Goal: Task Accomplishment & Management: Manage account settings

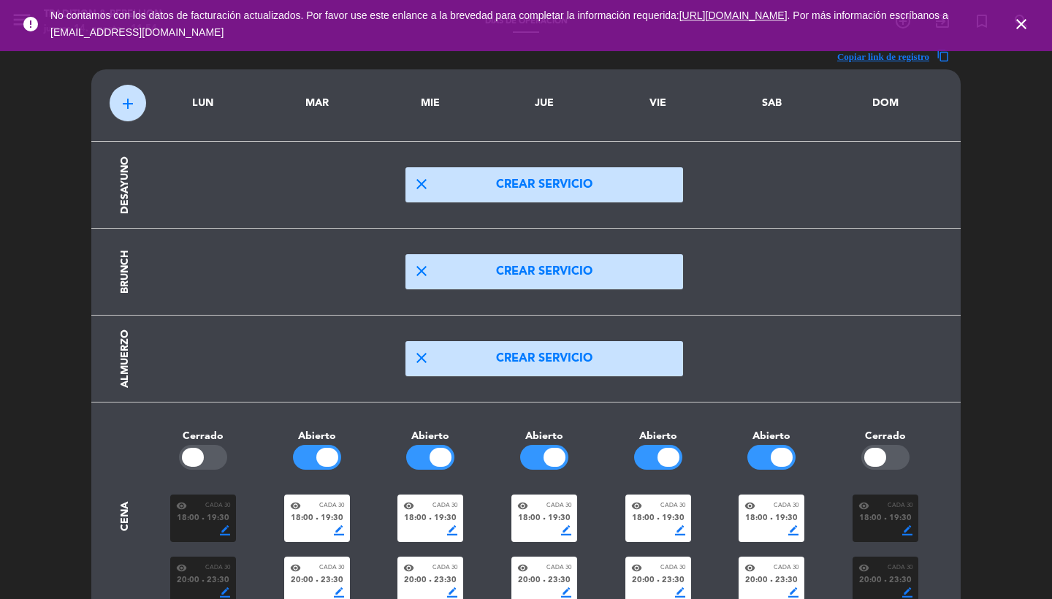
scroll to position [231, 0]
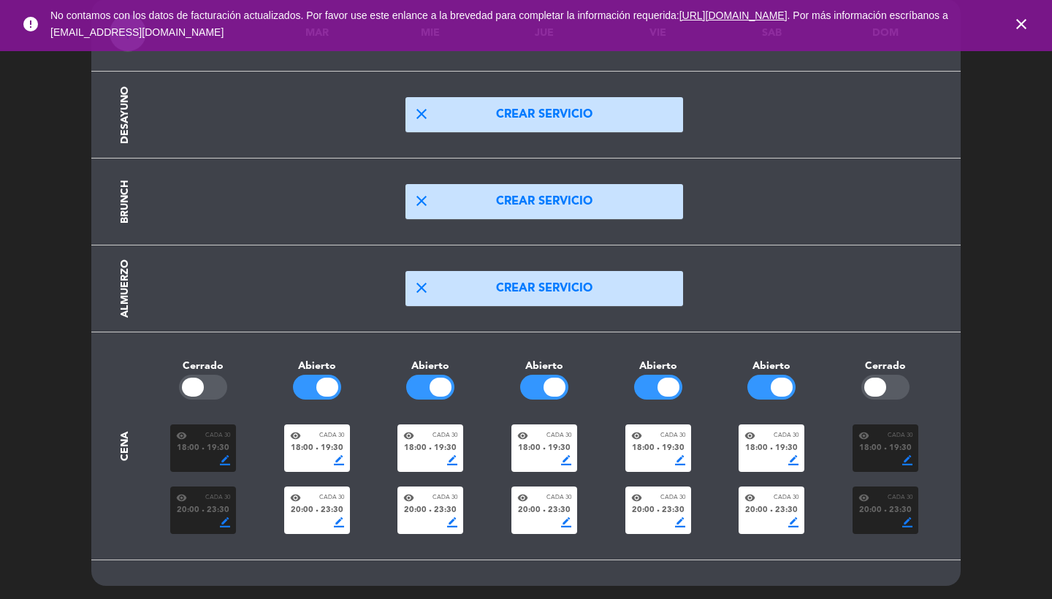
click at [1027, 18] on icon "close" at bounding box center [1022, 24] width 18 height 18
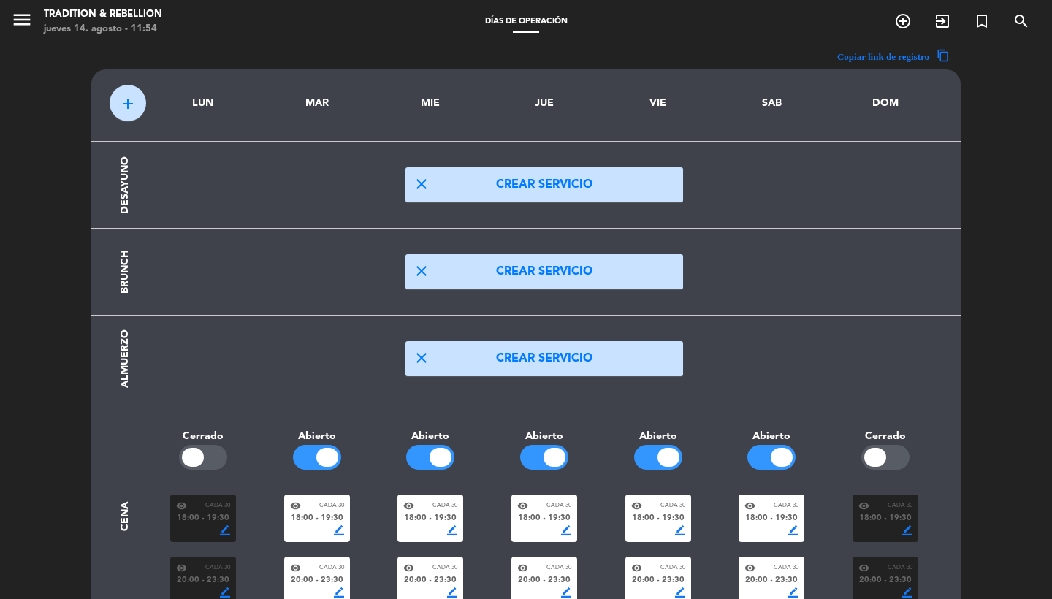
scroll to position [-1, 0]
click at [18, 18] on icon "menu" at bounding box center [22, 20] width 22 height 22
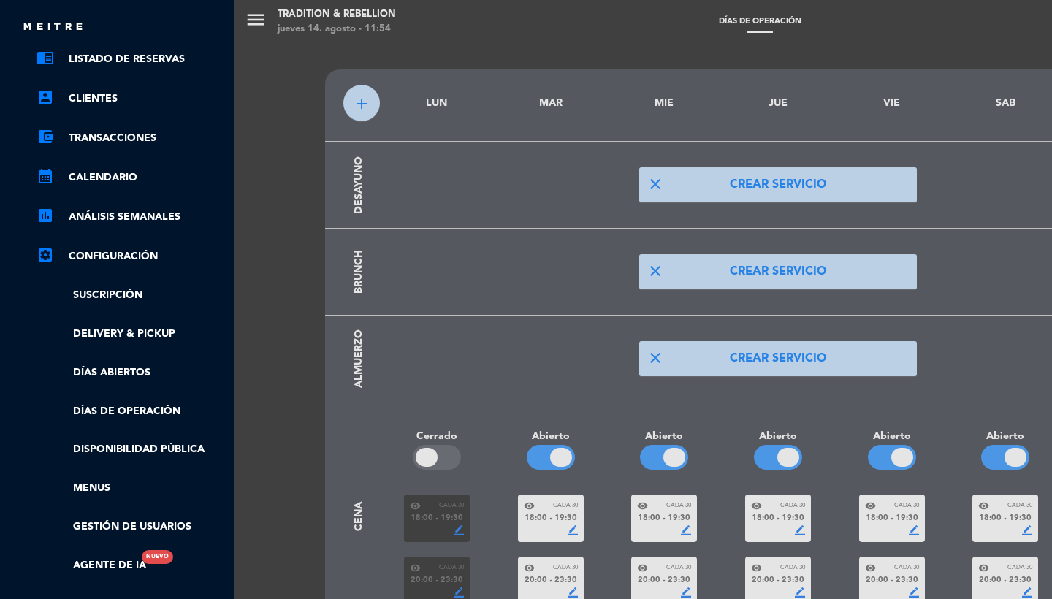
scroll to position [0, 0]
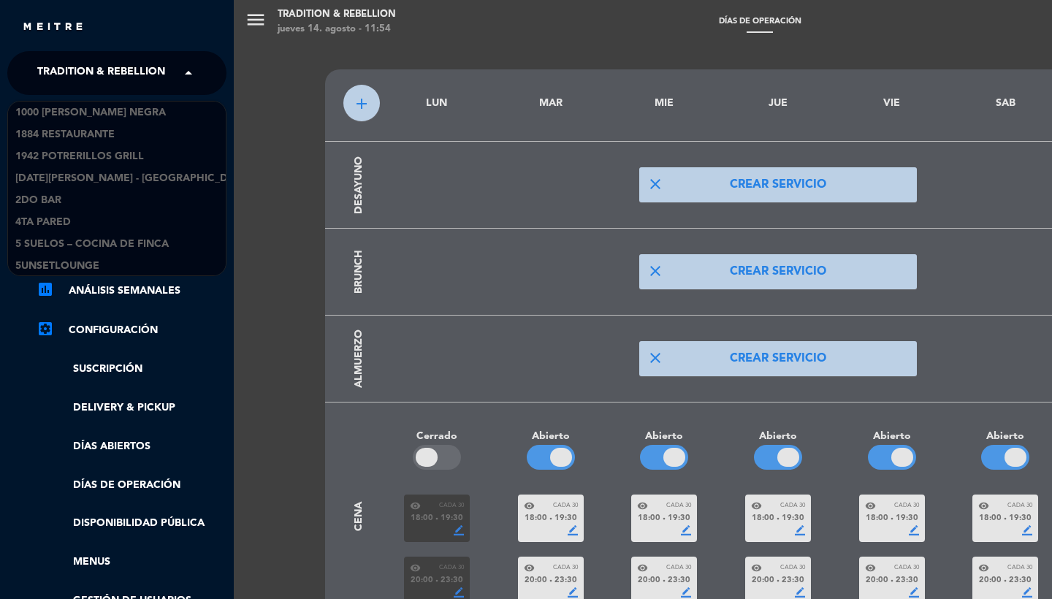
click at [95, 65] on span "Tradition & Rebellion" at bounding box center [101, 73] width 128 height 31
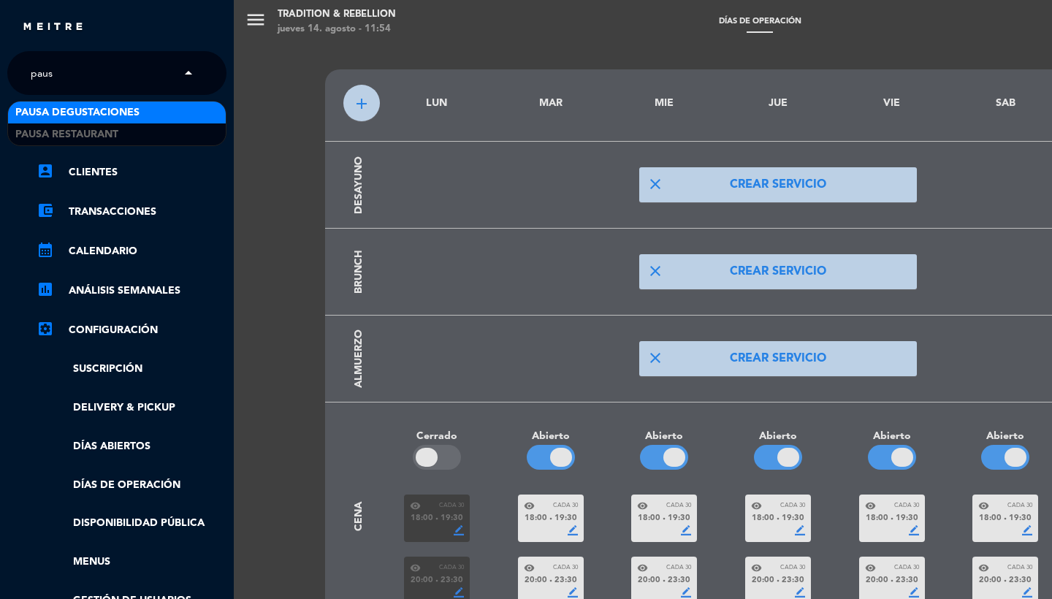
type input "pausa"
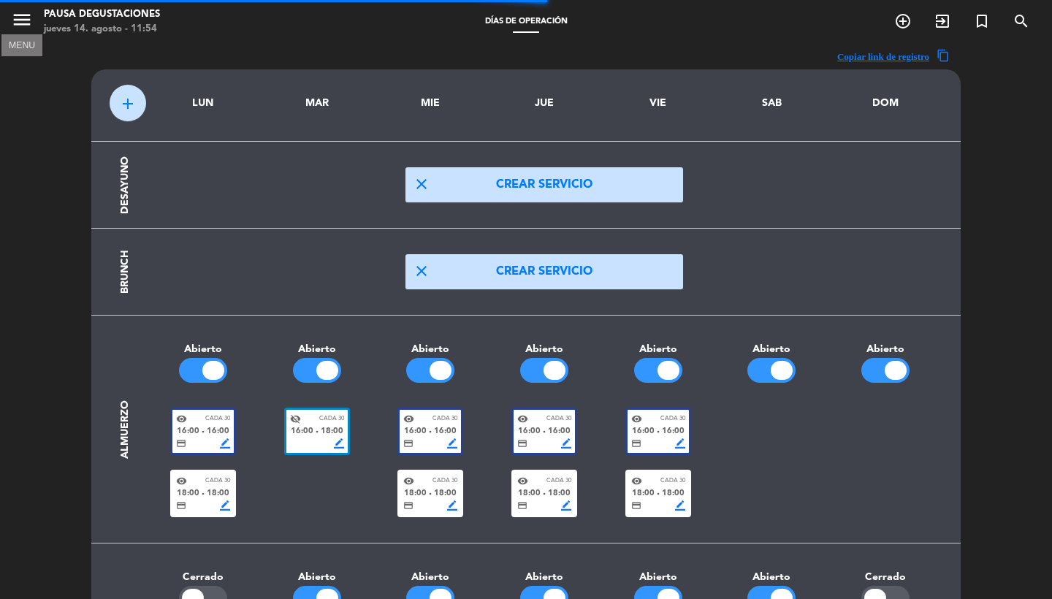
click at [23, 20] on icon "menu" at bounding box center [22, 20] width 22 height 22
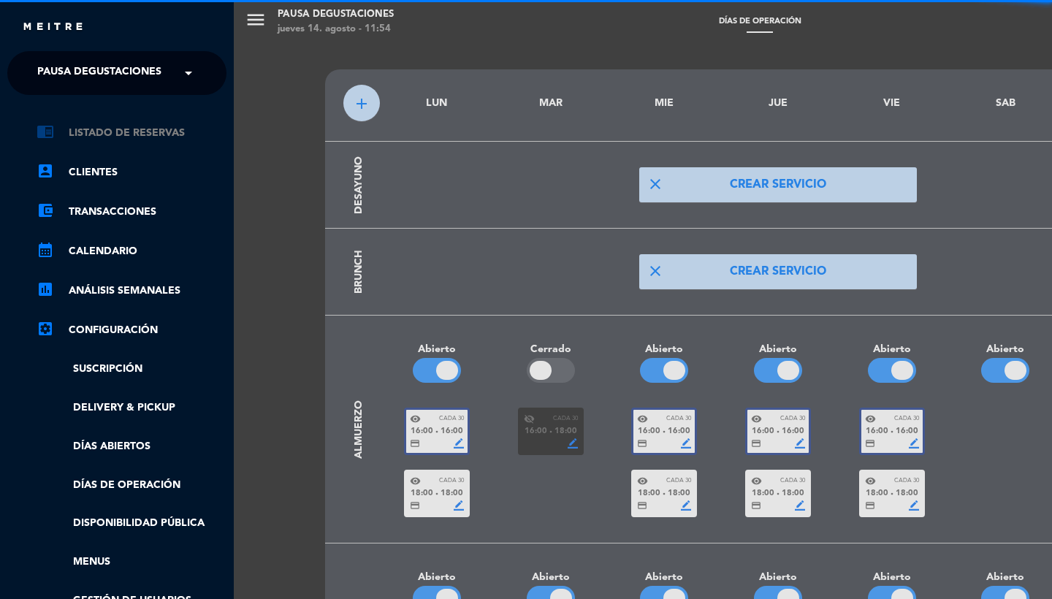
click at [127, 132] on link "chrome_reader_mode Listado de Reservas" at bounding box center [132, 133] width 190 height 18
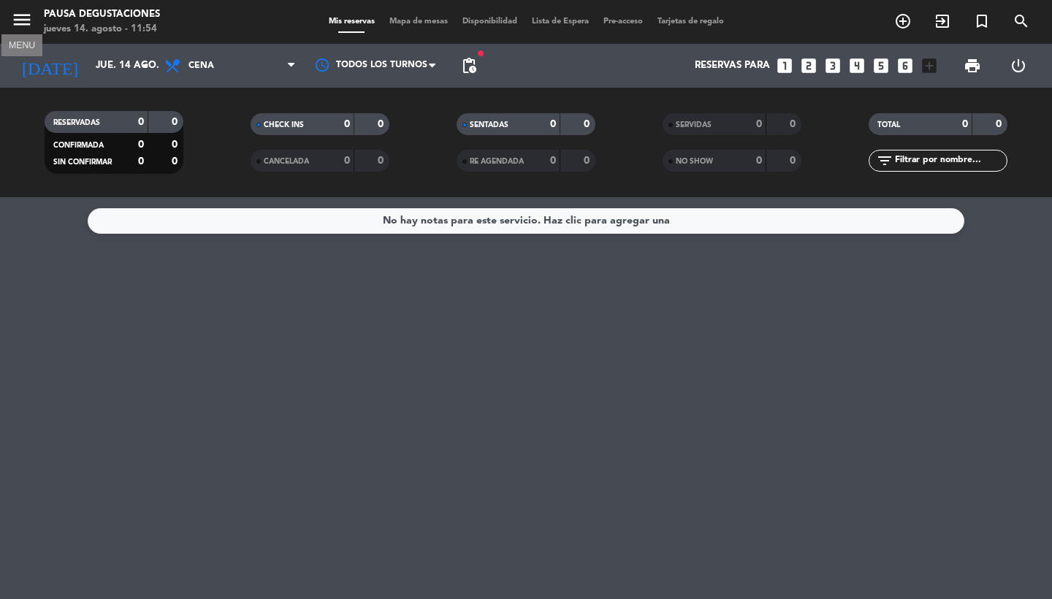
click at [12, 11] on icon "menu" at bounding box center [22, 20] width 22 height 22
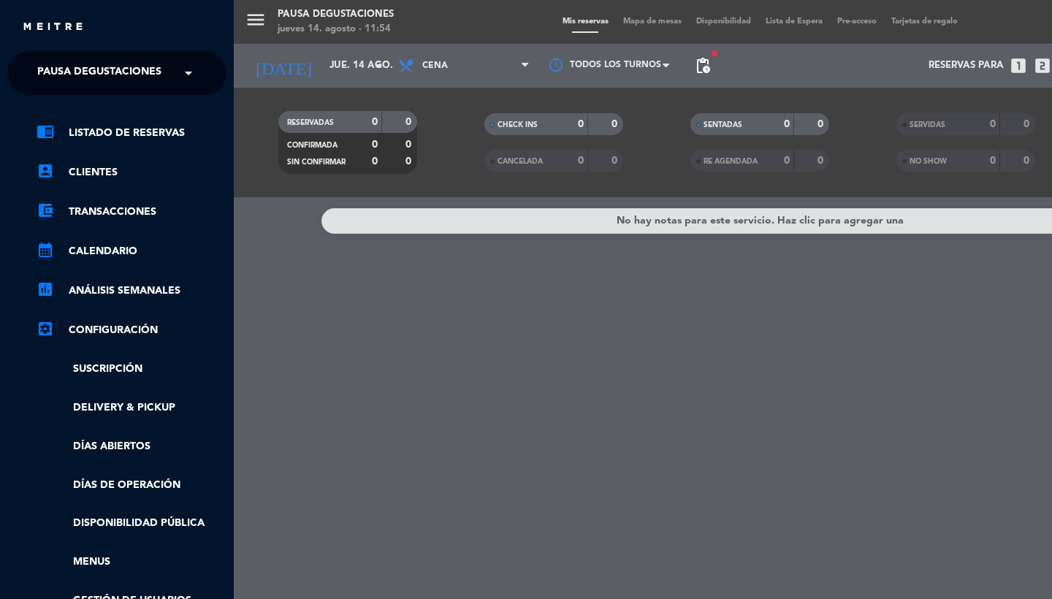
click at [114, 74] on span "Pausa Degustaciones" at bounding box center [99, 73] width 124 height 31
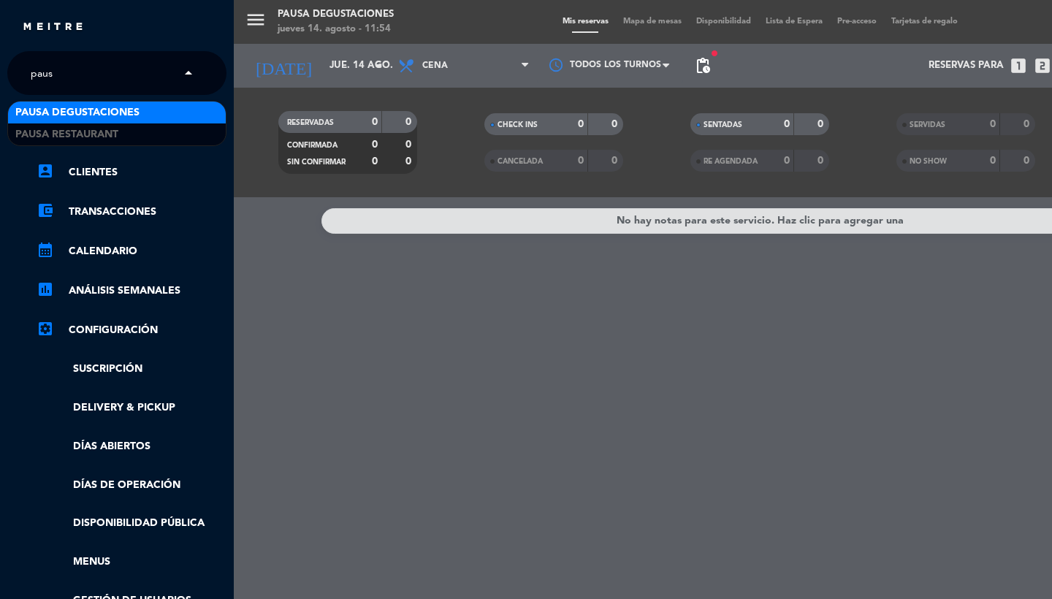
type input "pausa"
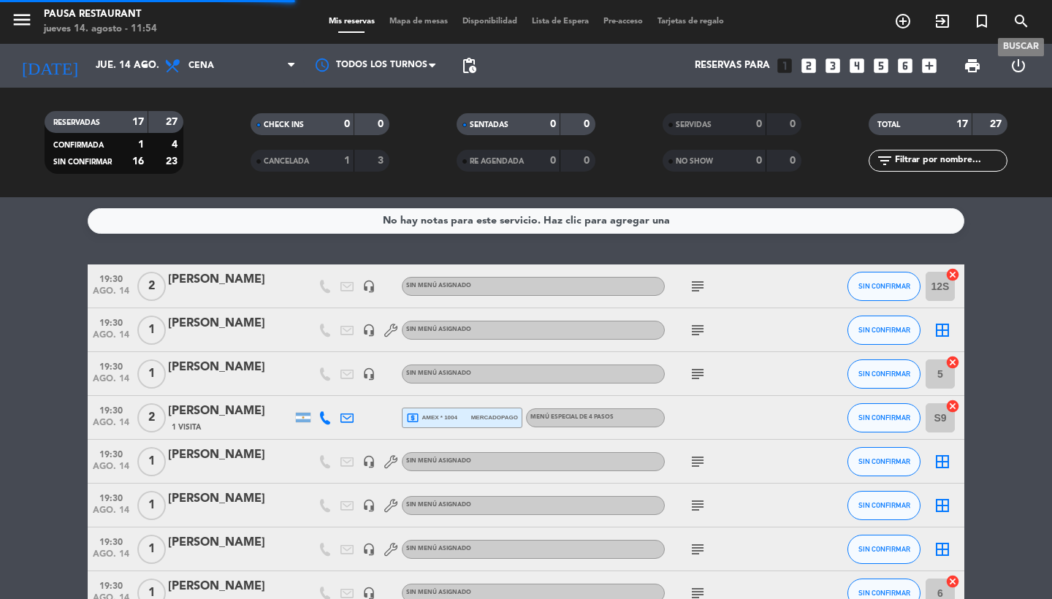
click at [1023, 25] on icon "search" at bounding box center [1022, 21] width 18 height 18
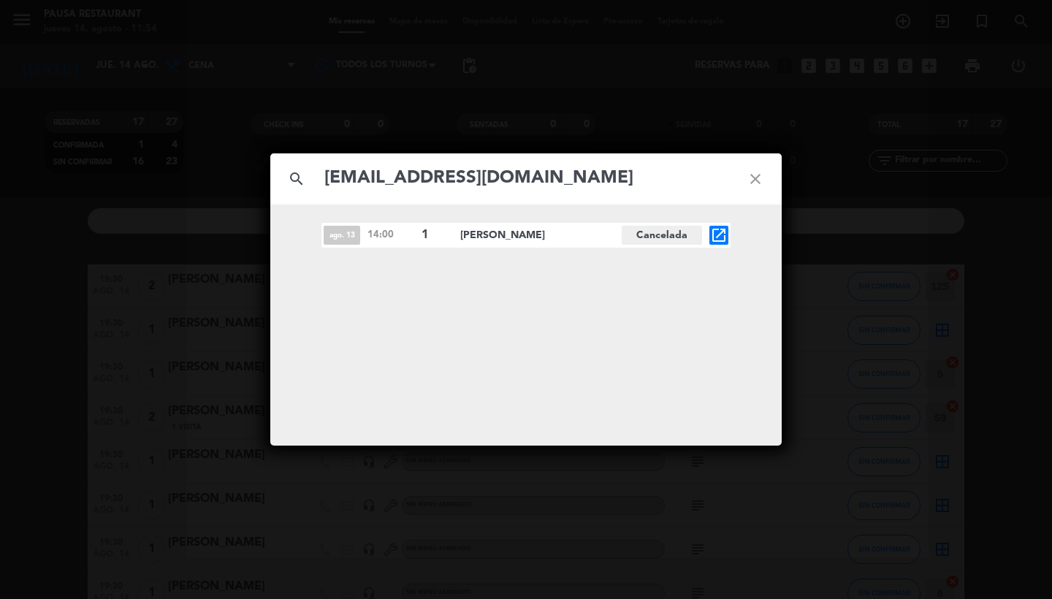
type input "nathanaeljunior@gmail.com"
click at [720, 240] on icon "open_in_new" at bounding box center [719, 235] width 18 height 18
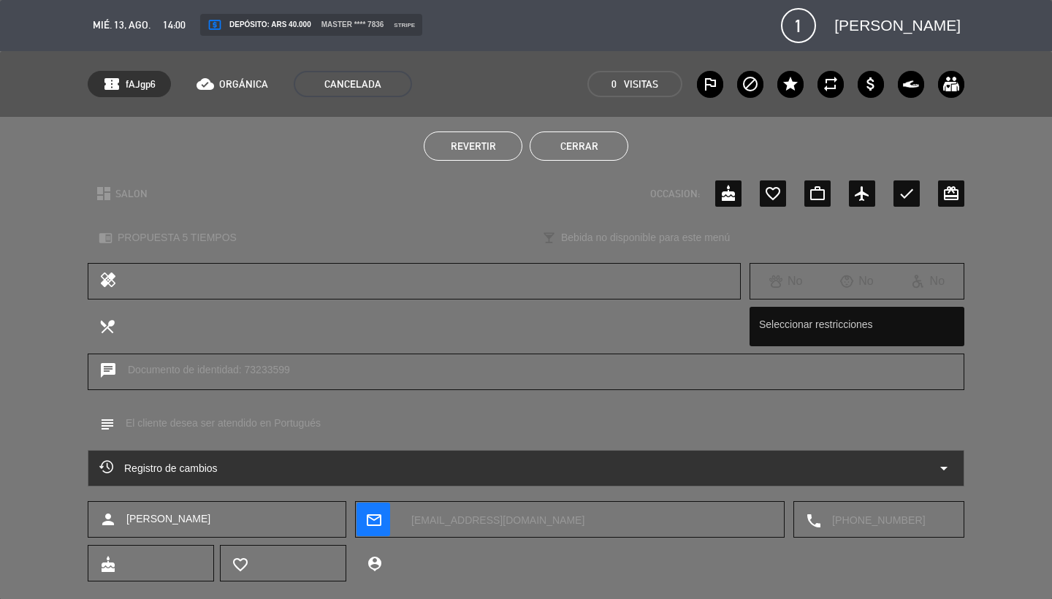
click at [579, 145] on button "Cerrar" at bounding box center [579, 146] width 99 height 29
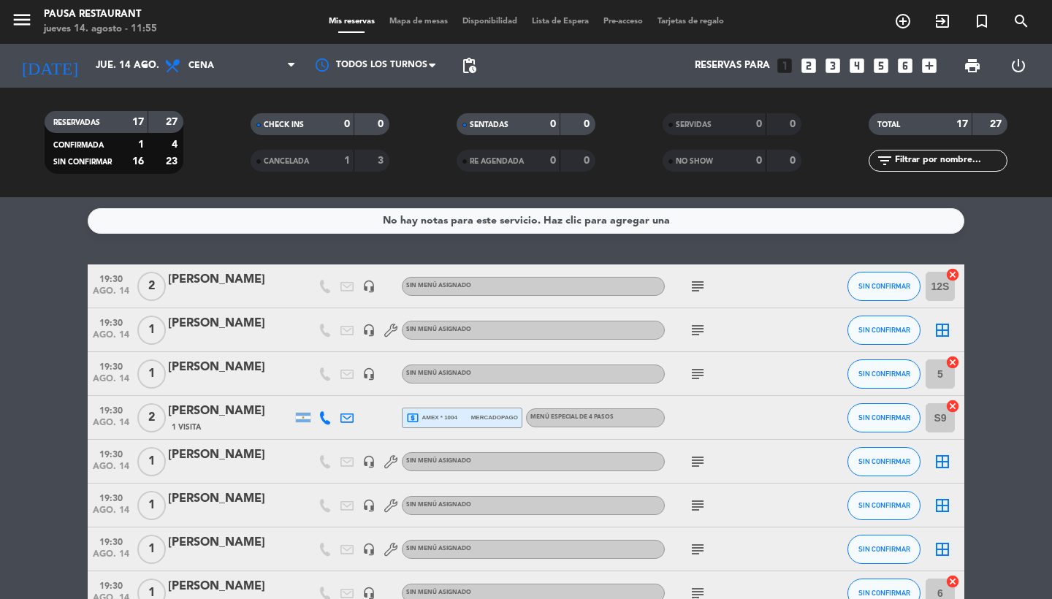
click at [318, 132] on div "CHECK INS" at bounding box center [287, 124] width 67 height 17
click at [492, 121] on span "SENTADAS" at bounding box center [489, 124] width 39 height 7
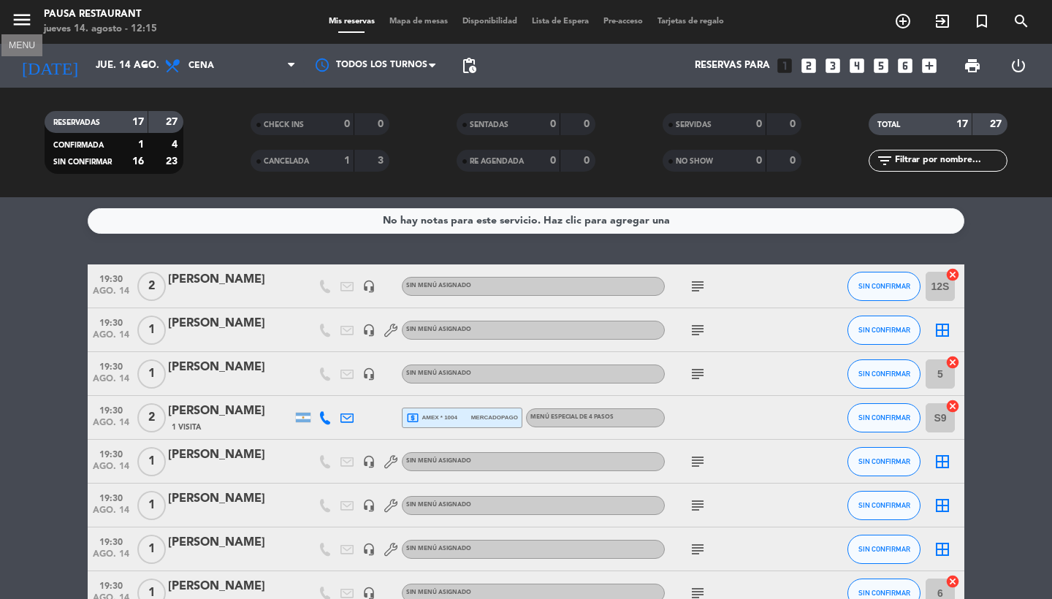
click at [28, 33] on button "menu" at bounding box center [22, 22] width 22 height 27
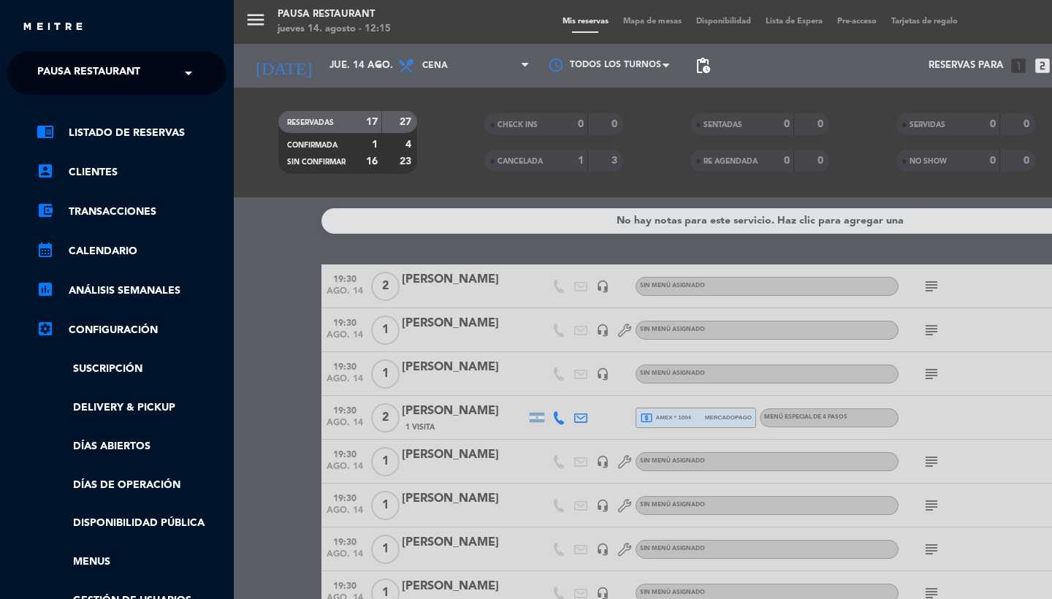
click at [91, 88] on ng-select "× Pausa Restaurant ×" at bounding box center [116, 73] width 219 height 44
click at [91, 77] on span "Pausa Restaurant" at bounding box center [88, 73] width 103 height 31
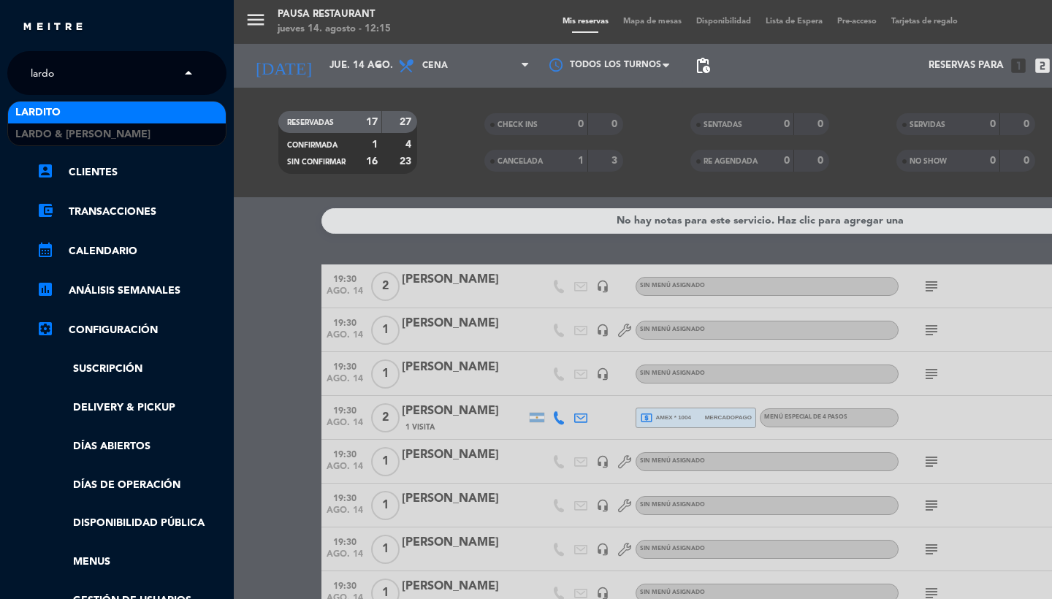
type input "lardo"
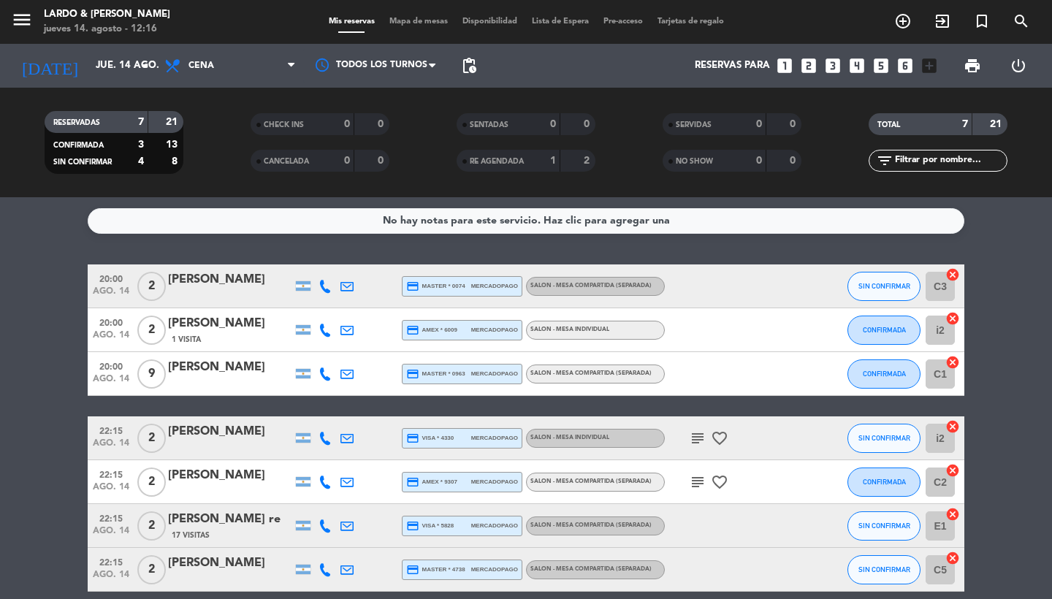
click at [94, 83] on div "today jue. 14 ago. arrow_drop_down" at bounding box center [84, 66] width 146 height 44
click at [118, 73] on input "jue. 14 ago." at bounding box center [152, 66] width 129 height 26
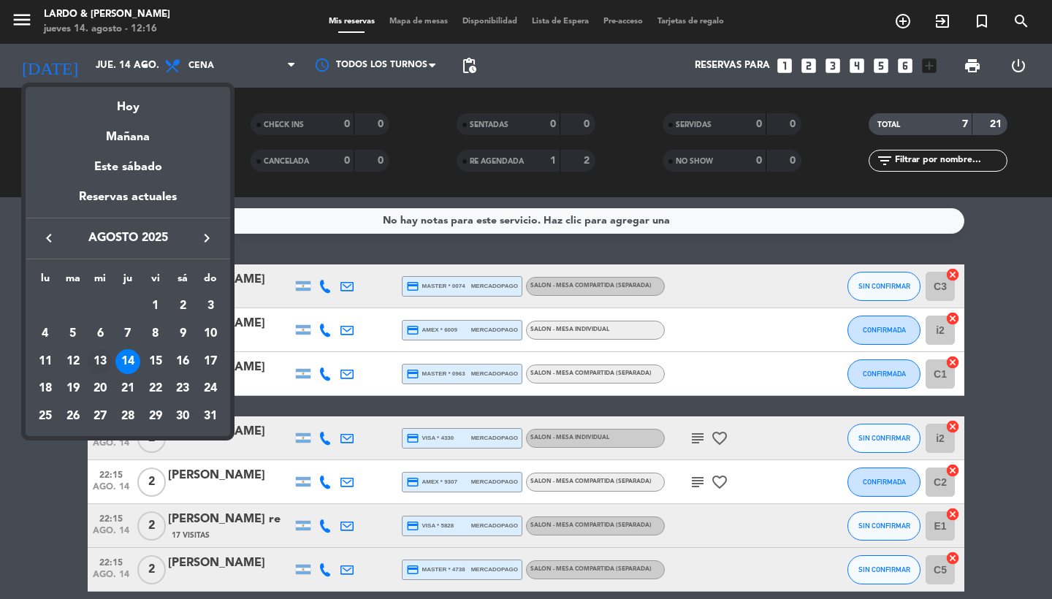
click at [103, 365] on div "13" at bounding box center [100, 361] width 25 height 25
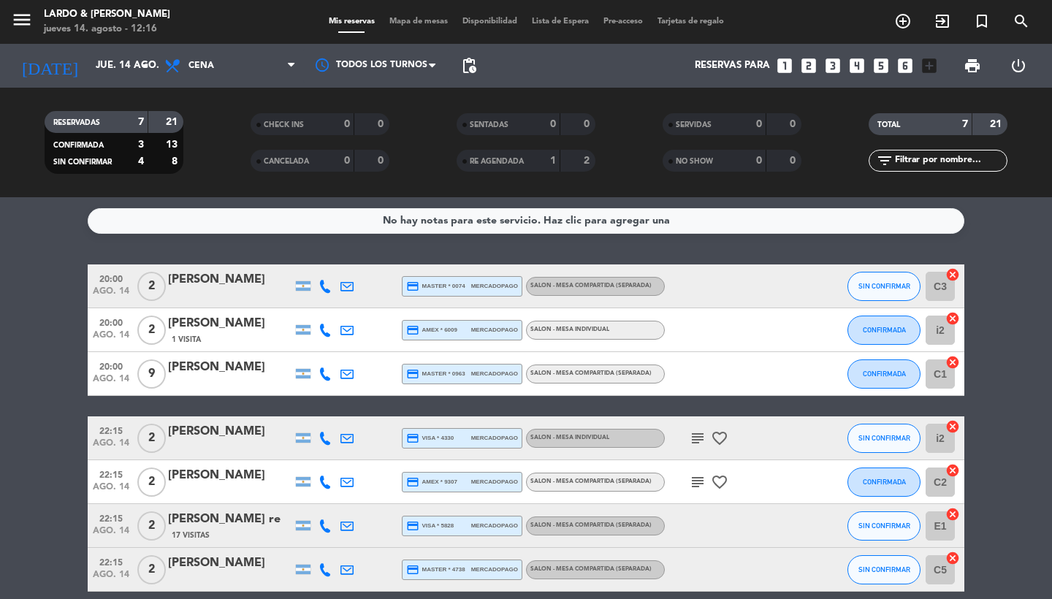
type input "mié. 13 ago."
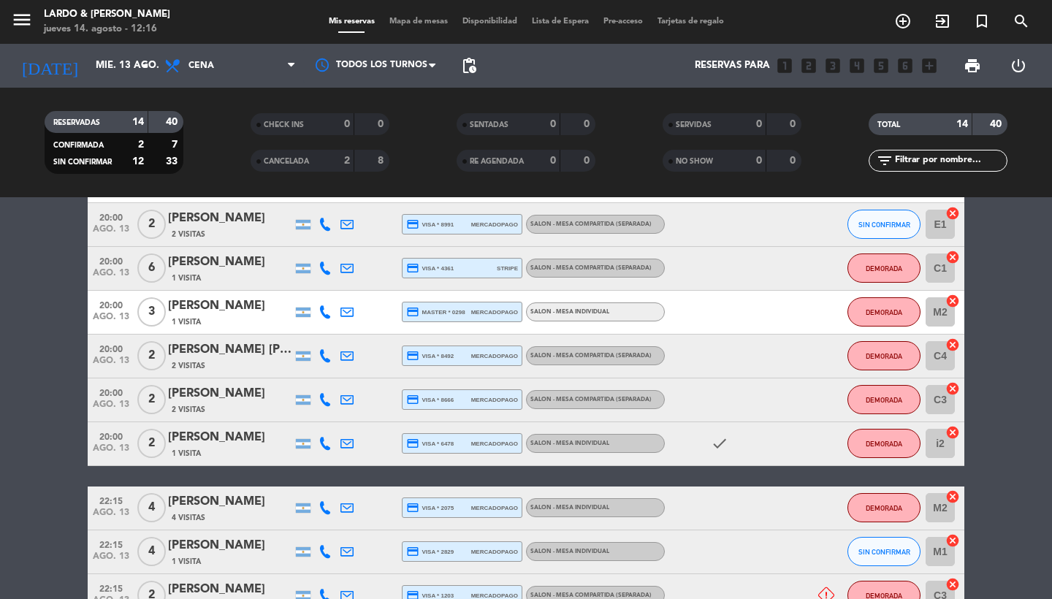
scroll to position [411, 0]
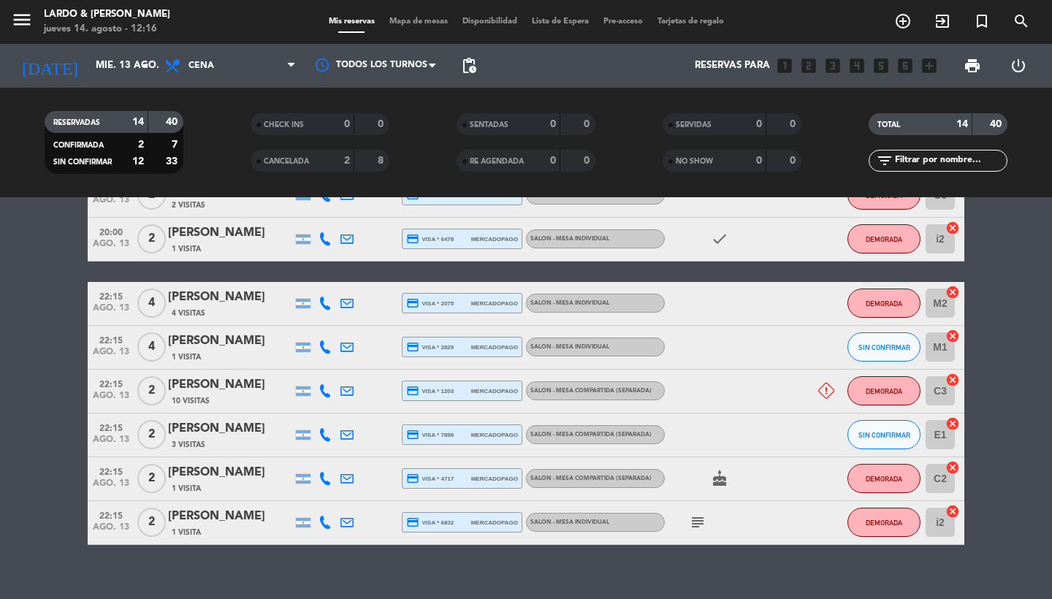
click at [222, 436] on div "Julia Napier" at bounding box center [230, 428] width 124 height 19
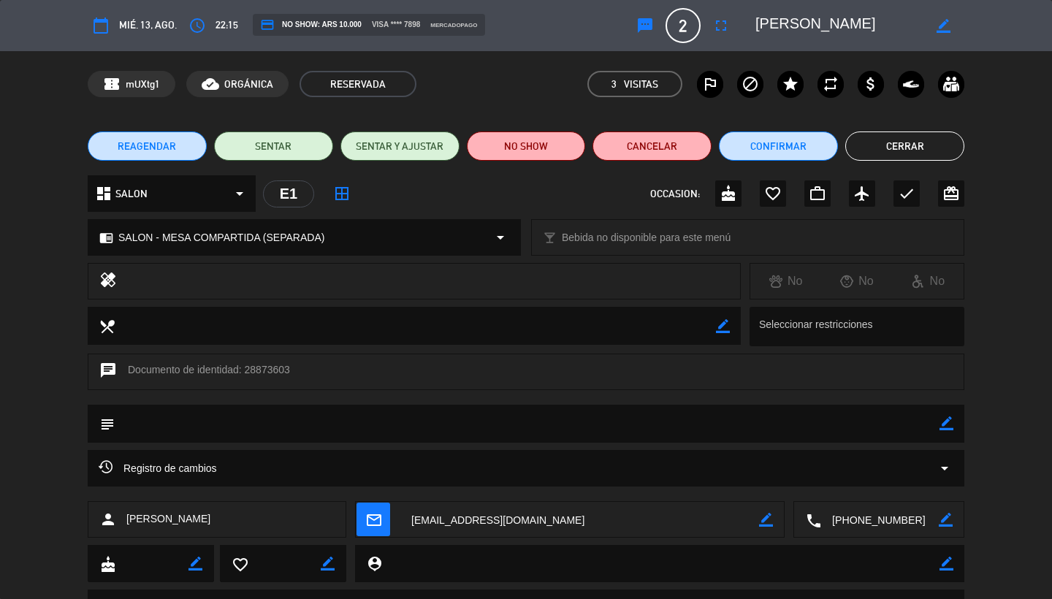
click at [523, 148] on button "NO SHOW" at bounding box center [526, 146] width 119 height 29
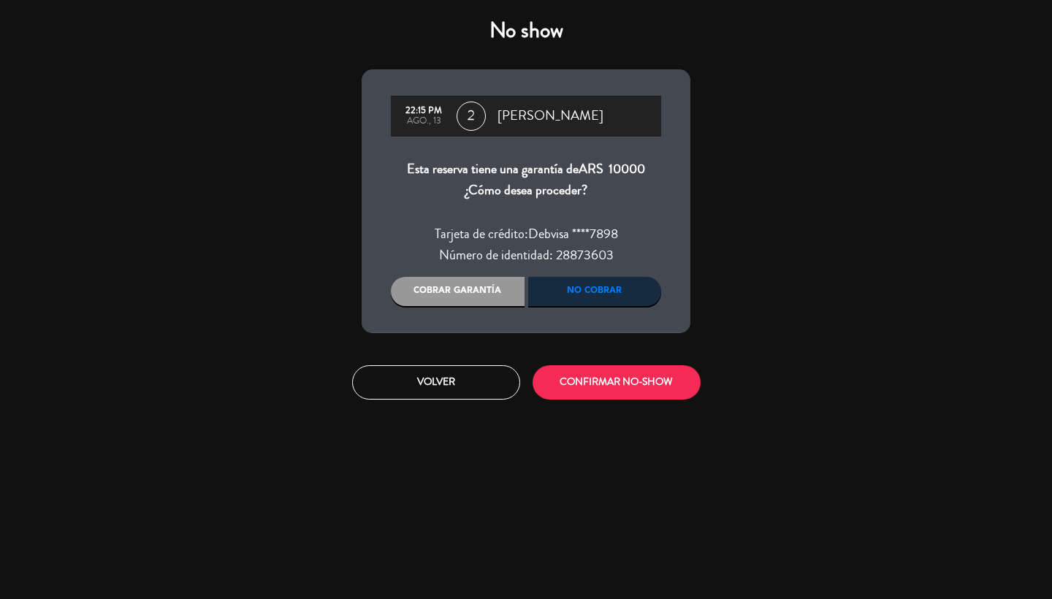
click at [468, 299] on div "Cobrar garantía" at bounding box center [458, 291] width 134 height 29
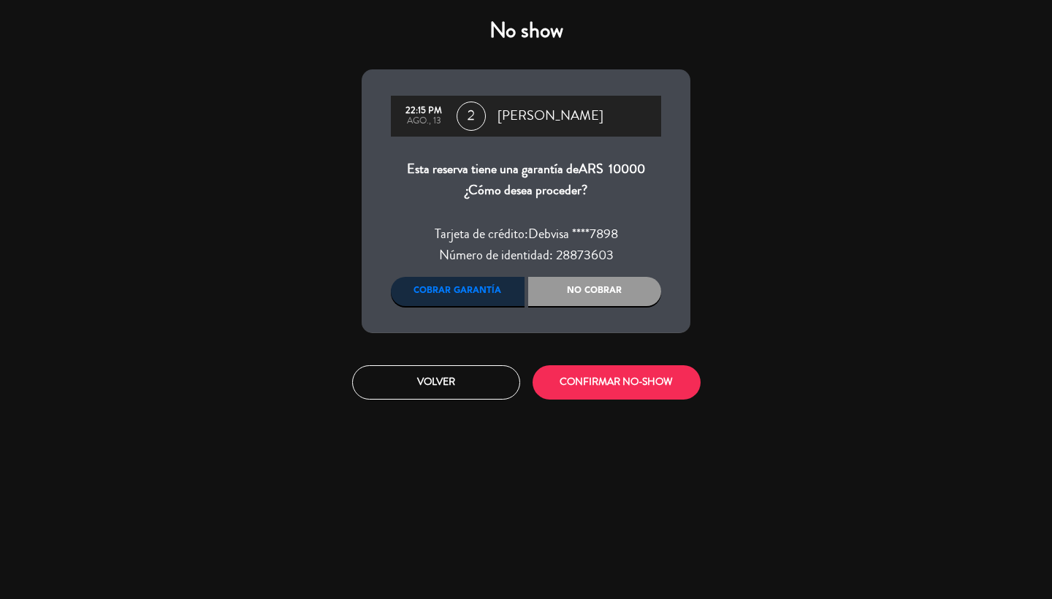
click at [604, 397] on button "CONFIRMAR NO-SHOW" at bounding box center [617, 382] width 168 height 34
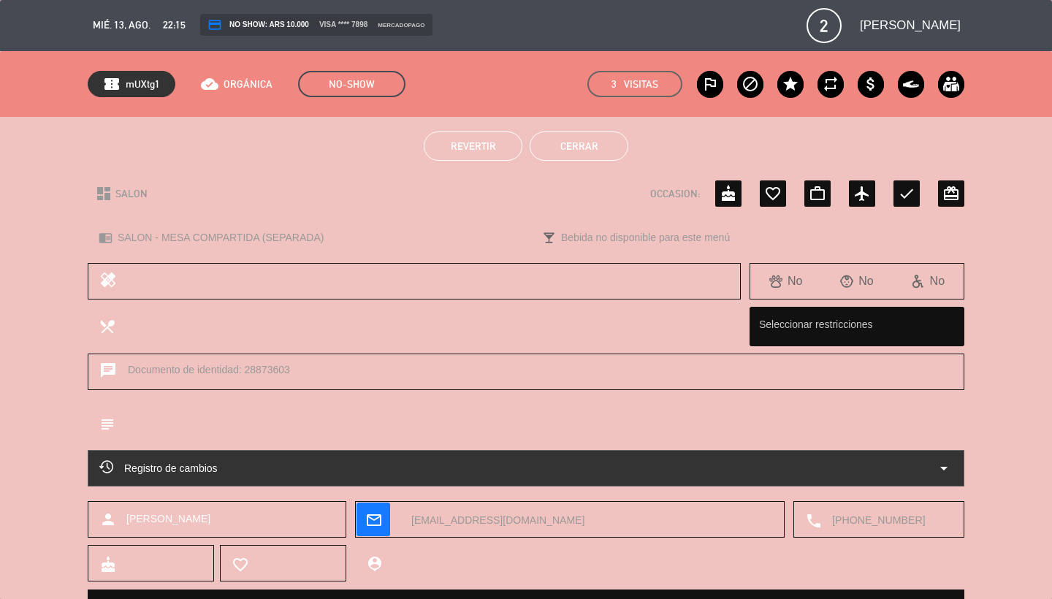
click at [583, 140] on button "Cerrar" at bounding box center [579, 146] width 99 height 29
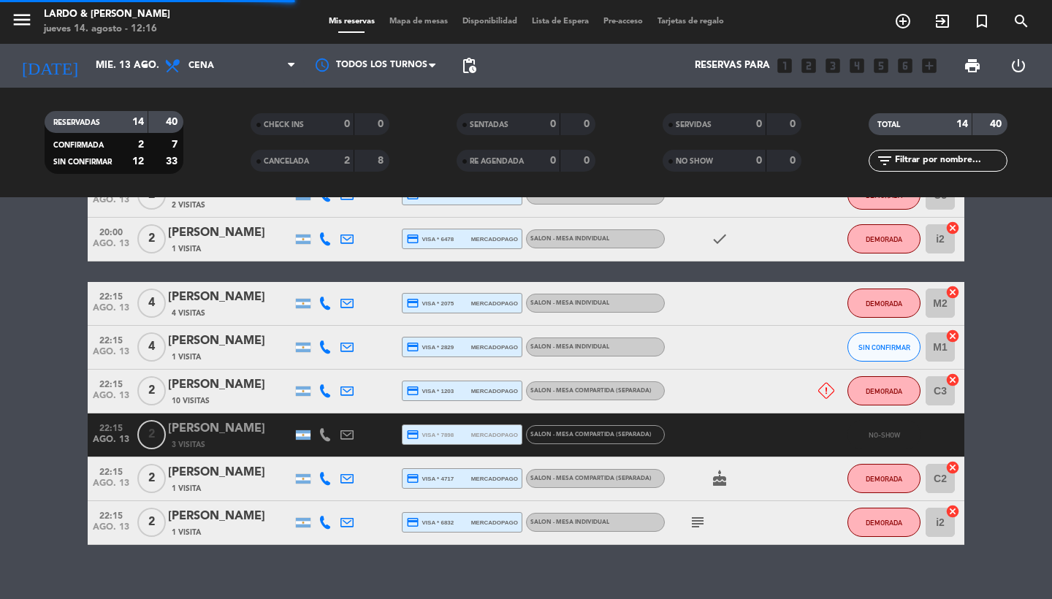
scroll to position [385, 0]
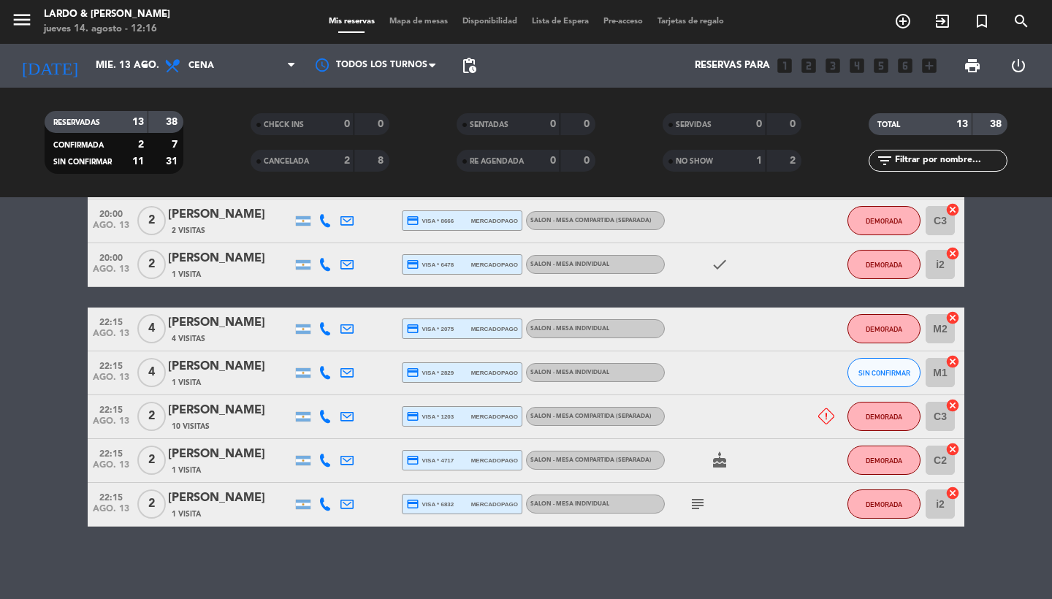
click at [704, 170] on div "NO SHOW 1 2" at bounding box center [732, 161] width 139 height 22
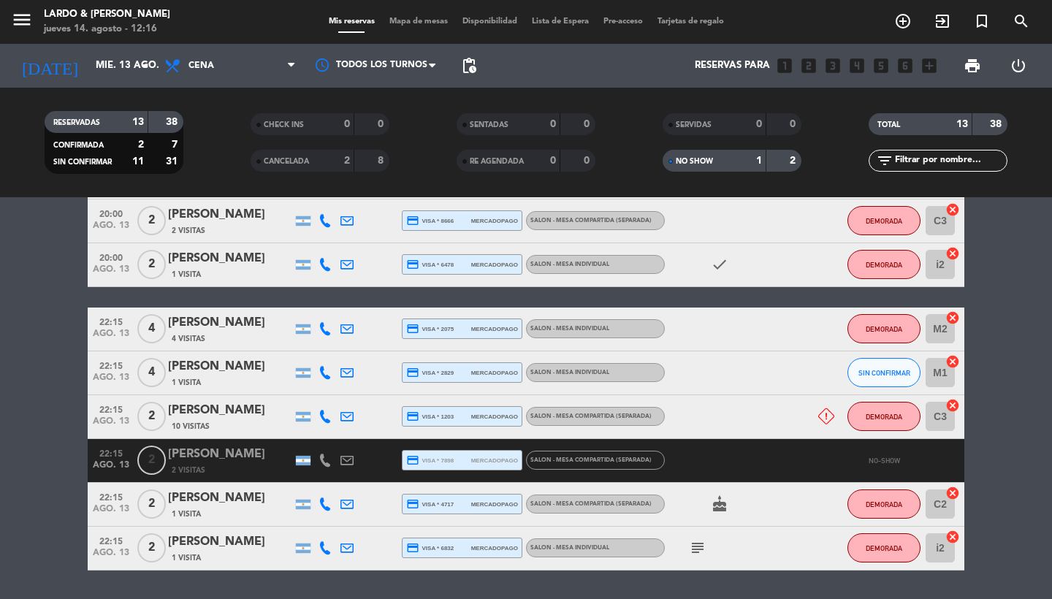
click at [704, 170] on div "NO SHOW 1 2" at bounding box center [732, 161] width 139 height 22
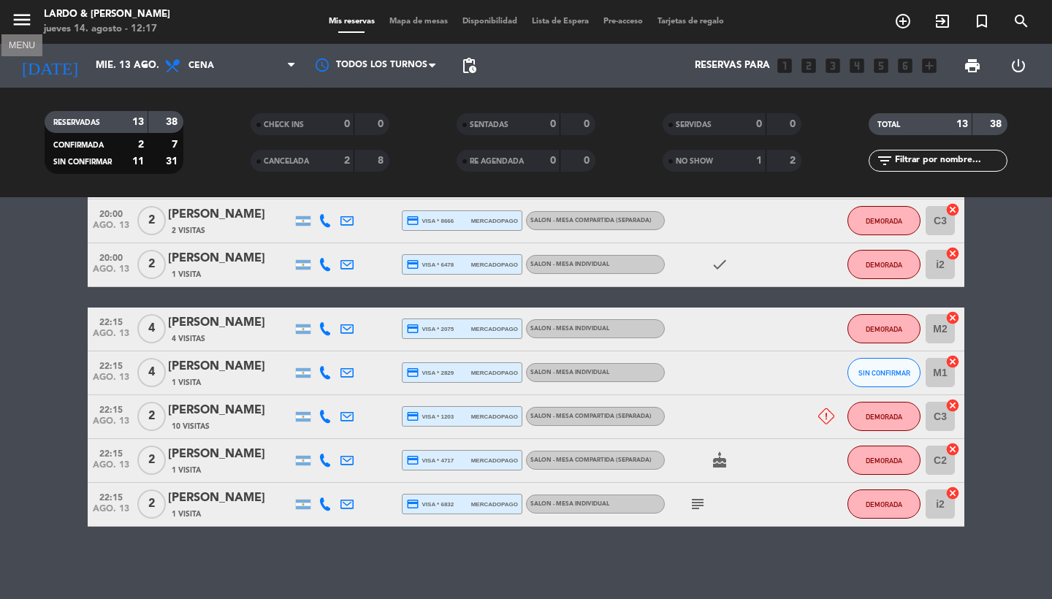
click at [21, 34] on button "menu" at bounding box center [22, 22] width 22 height 27
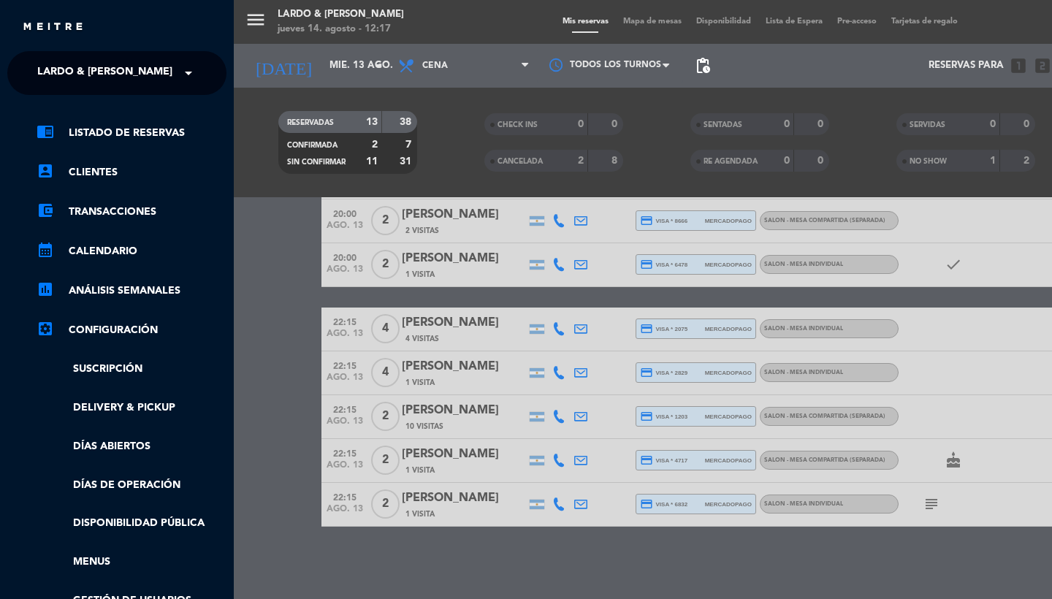
click at [83, 66] on span "Lardo & Rosemary" at bounding box center [104, 73] width 135 height 31
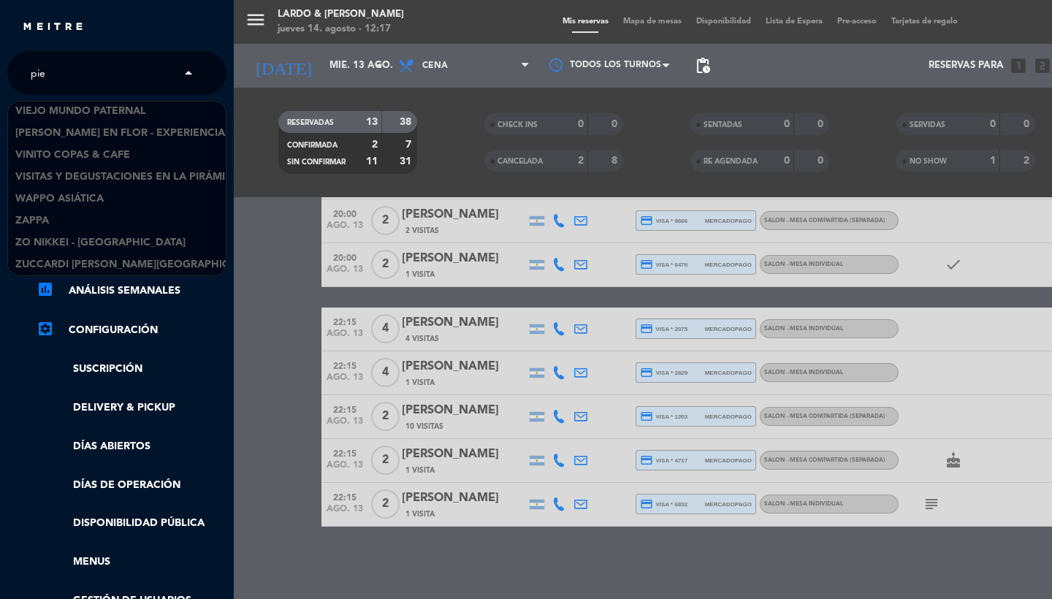
scroll to position [0, 0]
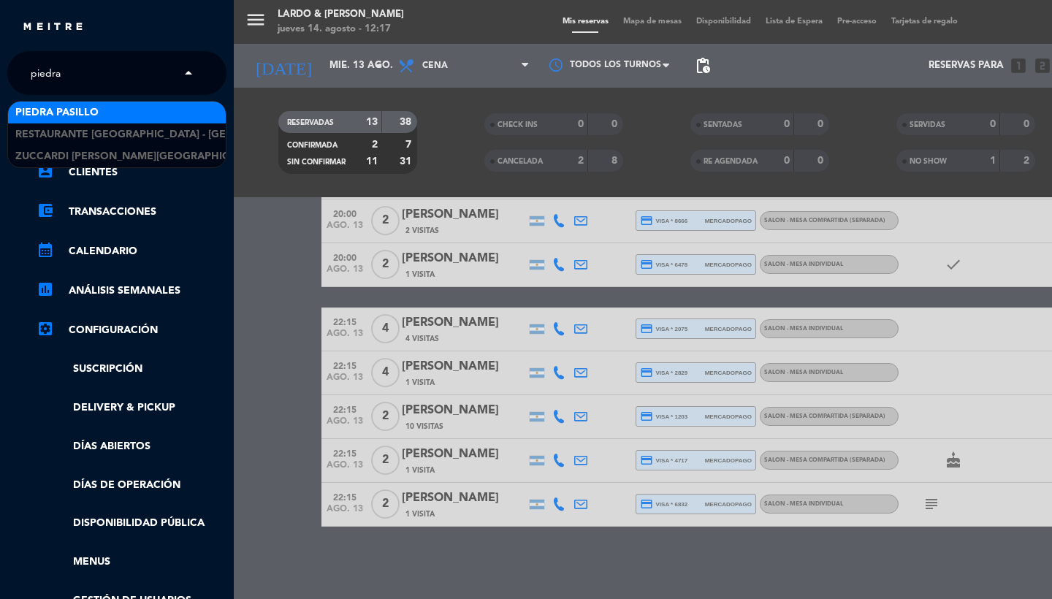
type input "piedra"
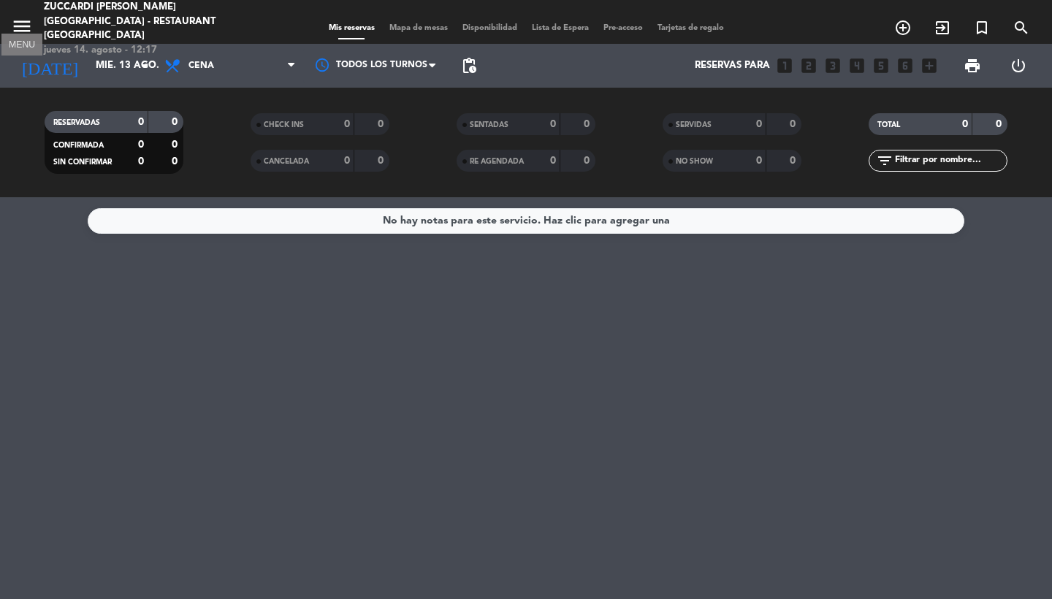
click at [17, 20] on icon "menu" at bounding box center [22, 26] width 22 height 22
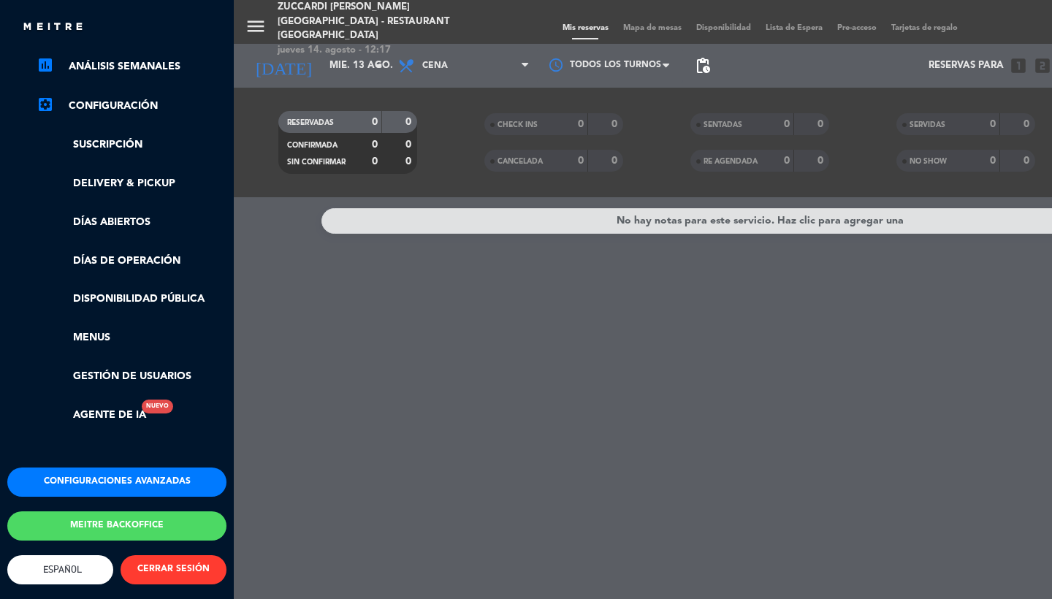
click at [61, 468] on button "Configuraciones avanzadas" at bounding box center [116, 482] width 219 height 29
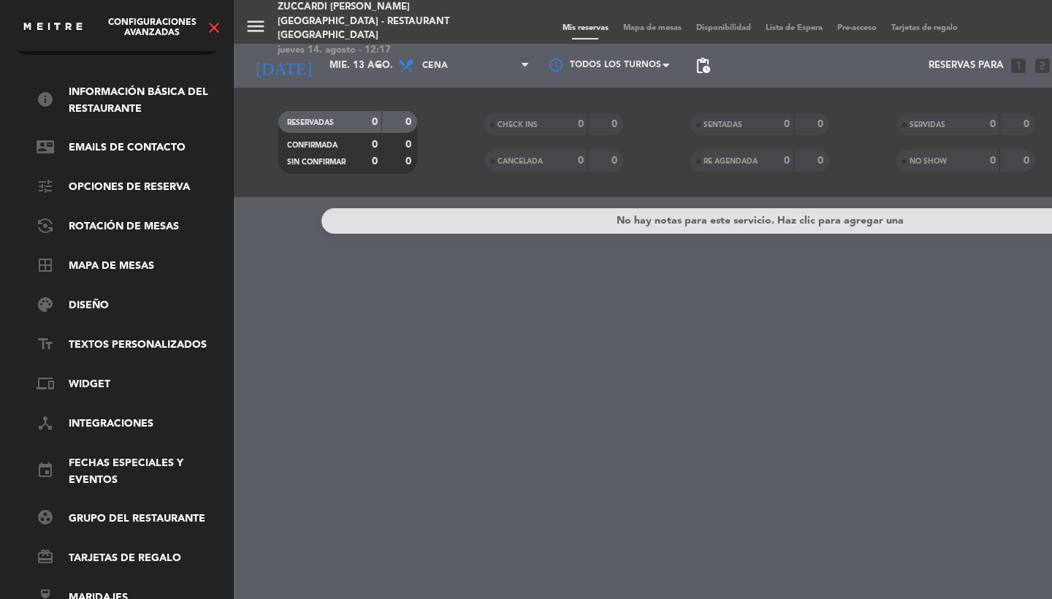
scroll to position [50, 0]
click at [94, 244] on ul "info Información básica del restaurante contact_mail Emails de Contacto tune Op…" at bounding box center [116, 345] width 219 height 522
click at [94, 258] on link "border_all Mapa de mesas" at bounding box center [132, 267] width 190 height 18
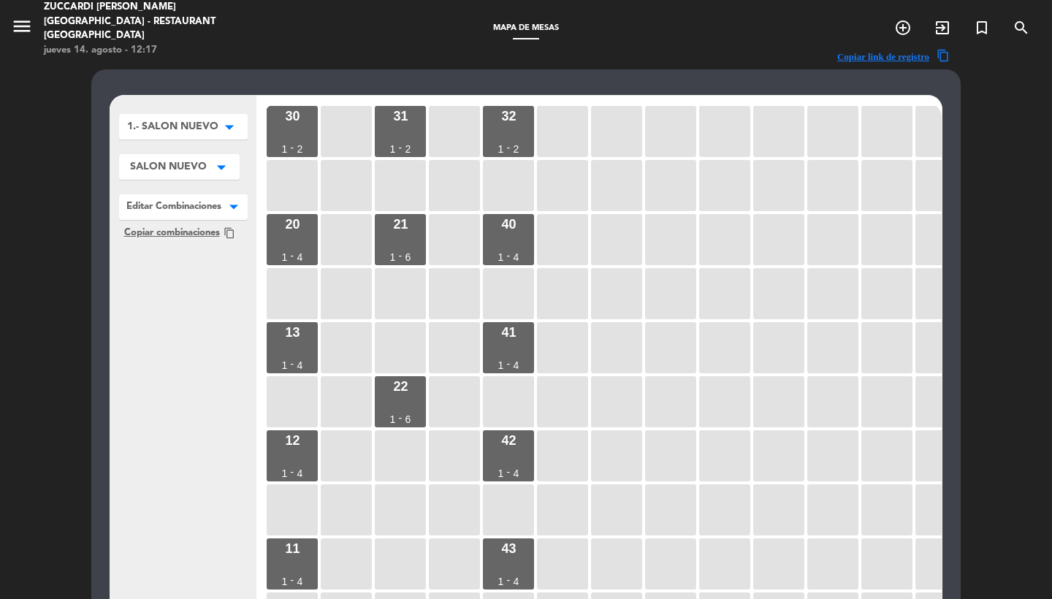
click at [202, 124] on span "1.- SALON NUEVO" at bounding box center [172, 126] width 91 height 15
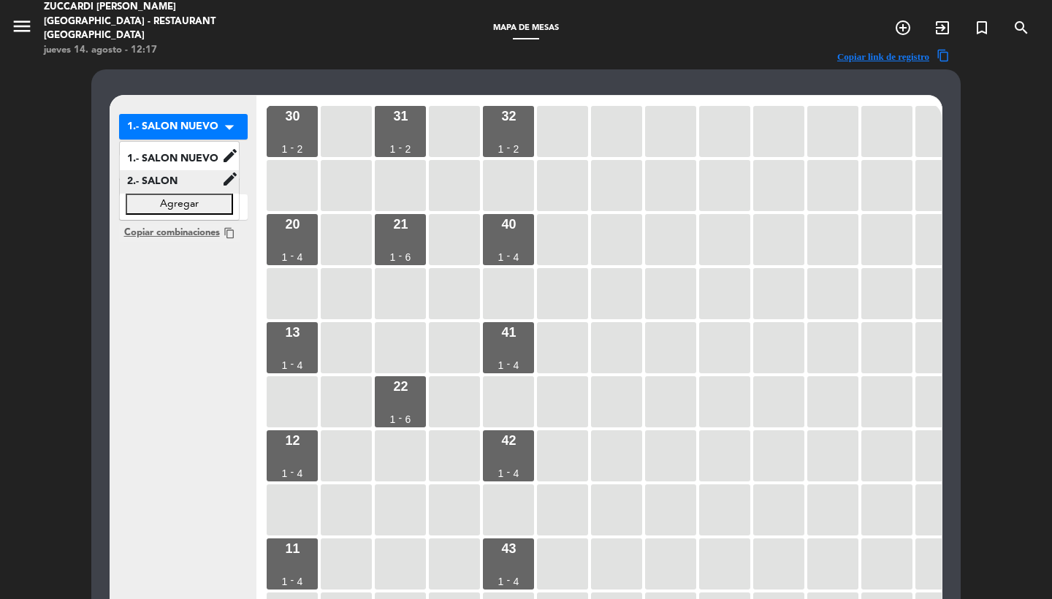
click at [180, 184] on span "2.- SALON" at bounding box center [171, 181] width 102 height 17
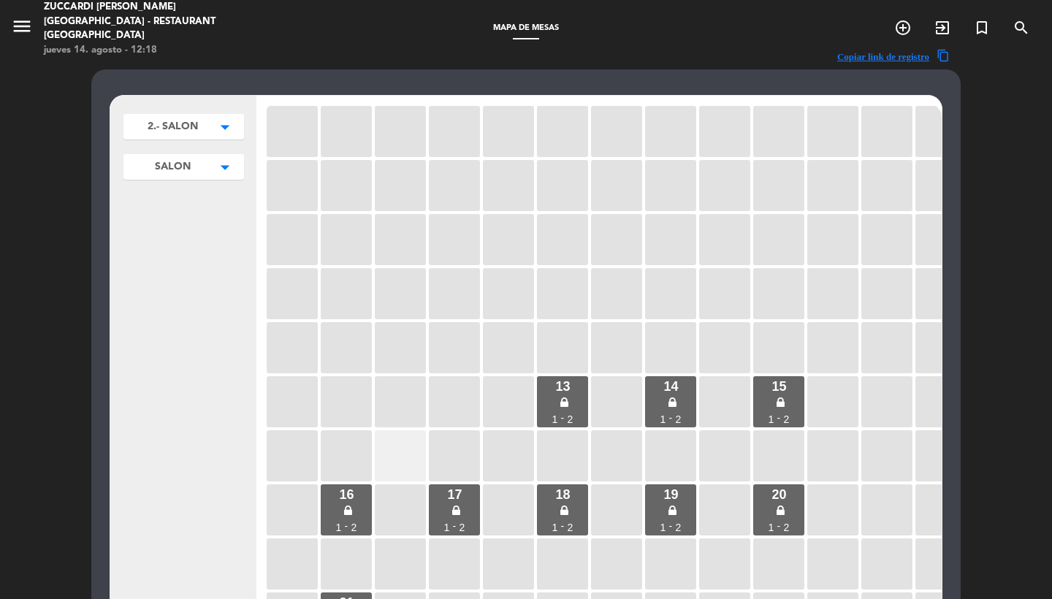
scroll to position [161, 0]
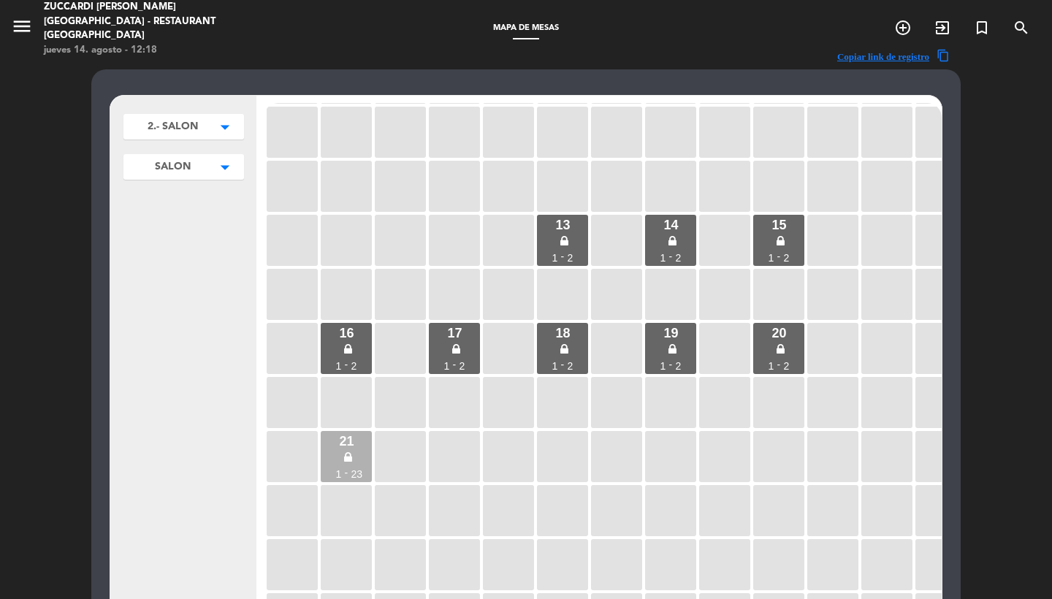
click at [362, 447] on div "21 1 - 23" at bounding box center [346, 456] width 51 height 51
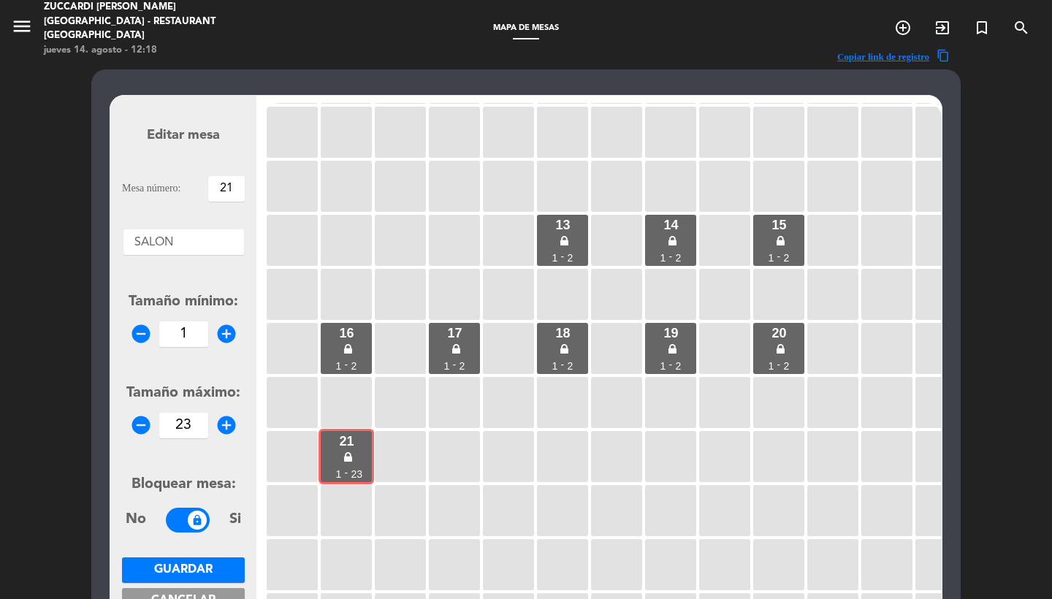
scroll to position [104, 0]
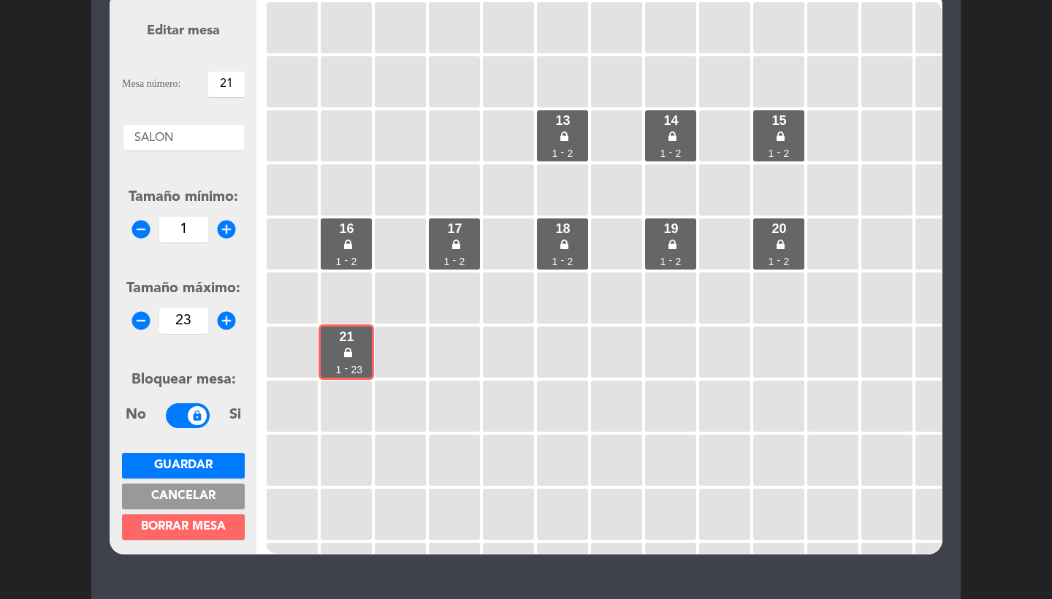
click at [189, 527] on span "Borrar mesa" at bounding box center [183, 527] width 85 height 12
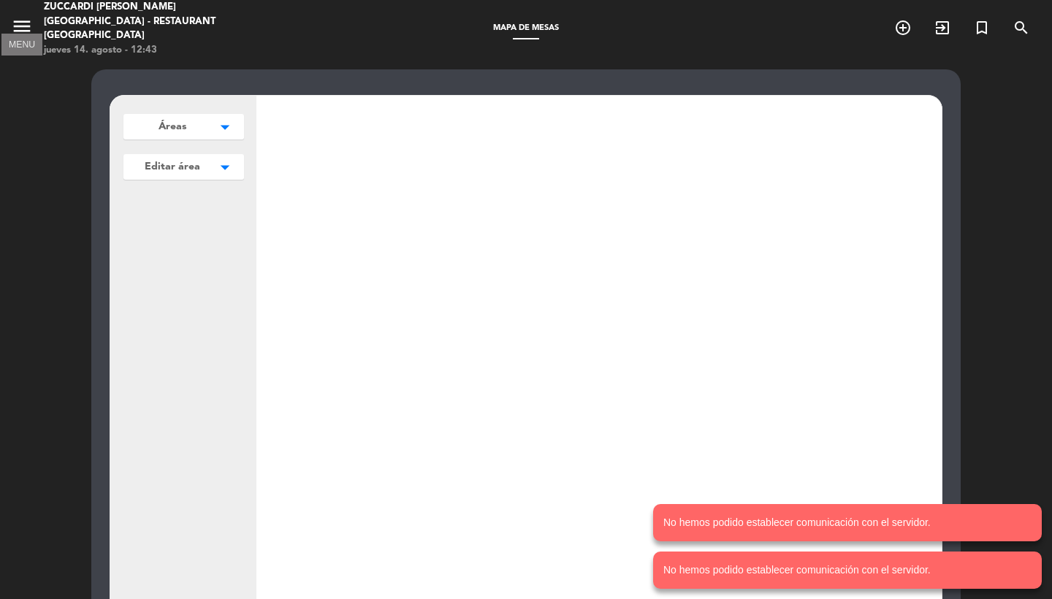
click at [23, 33] on button "menu" at bounding box center [22, 28] width 22 height 27
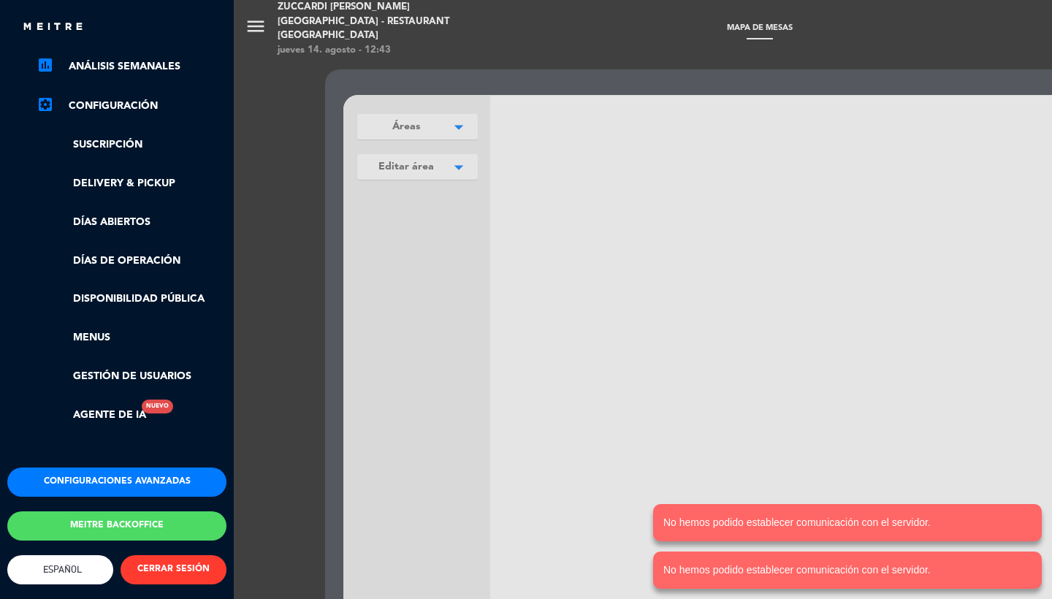
scroll to position [231, 0]
click at [165, 555] on button "CERRAR SESIÓN" at bounding box center [174, 569] width 106 height 29
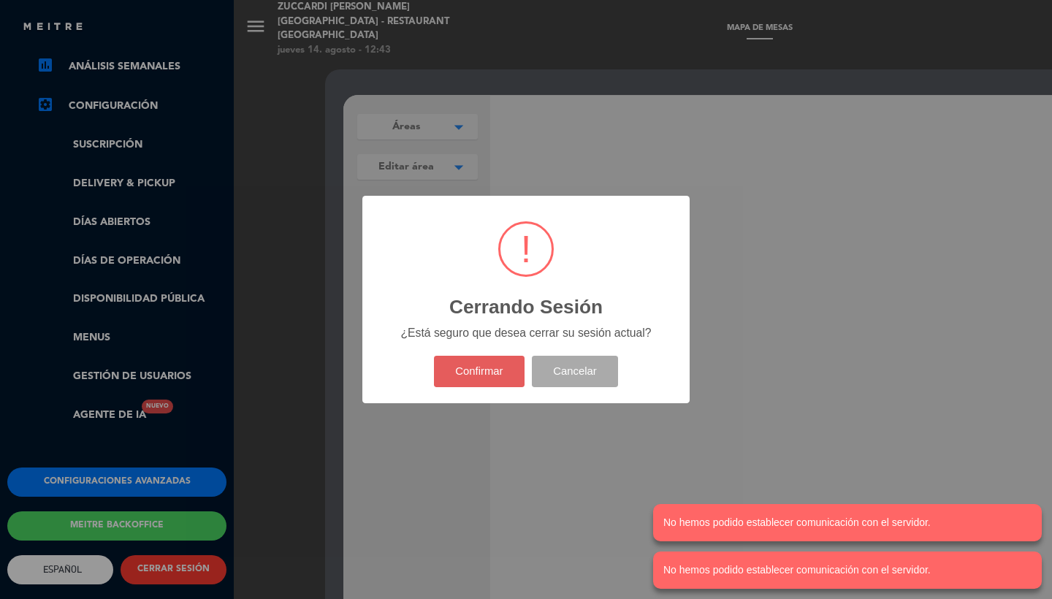
click at [461, 363] on button "Confirmar" at bounding box center [479, 371] width 91 height 31
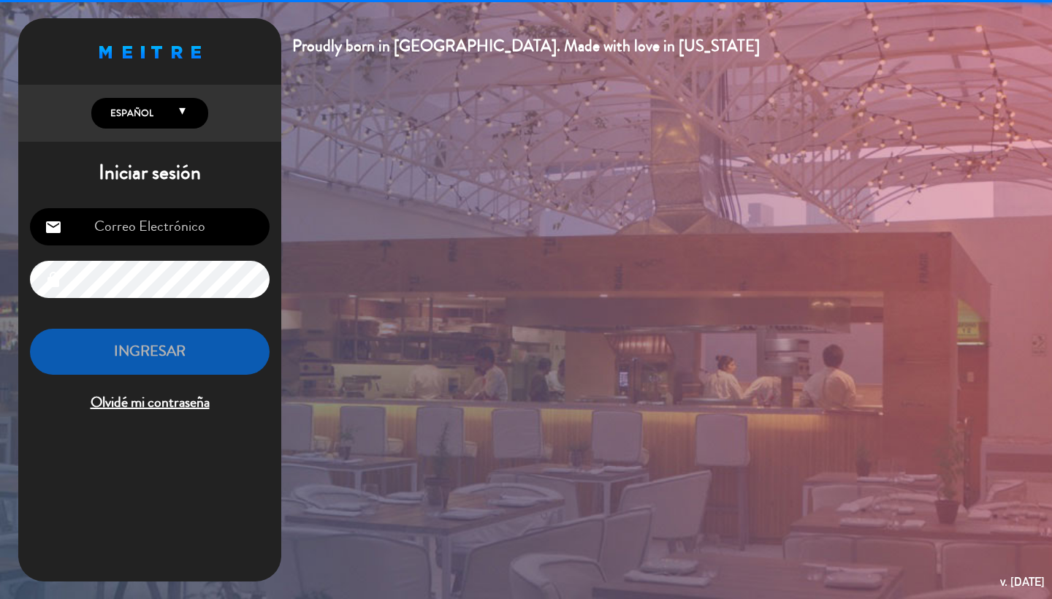
type input "oriana@meitre.com"
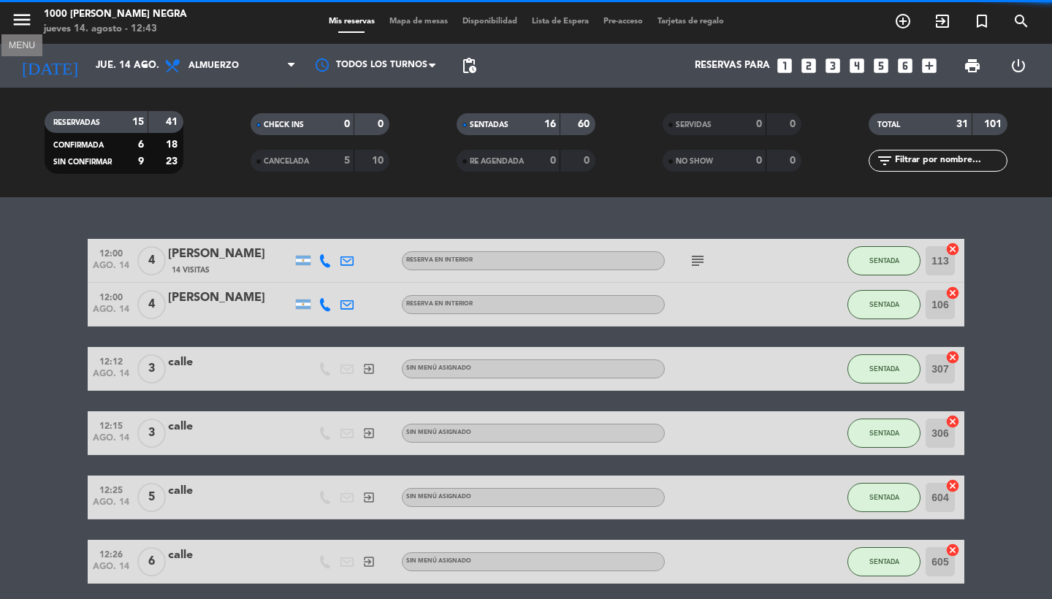
click at [19, 27] on icon "menu" at bounding box center [22, 20] width 22 height 22
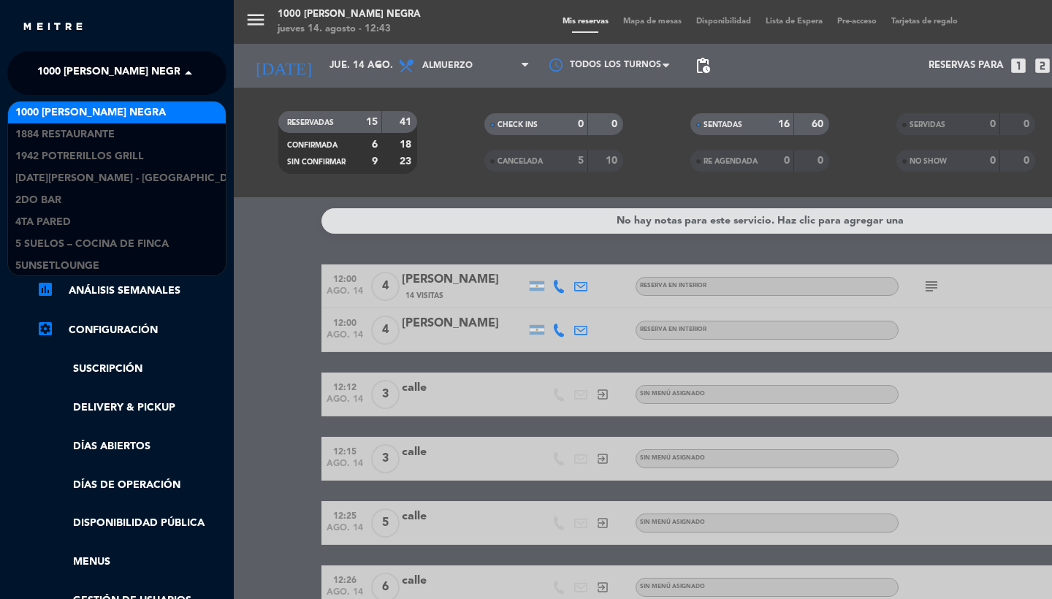
click at [96, 74] on span "1000 Rosa Negra" at bounding box center [112, 73] width 151 height 31
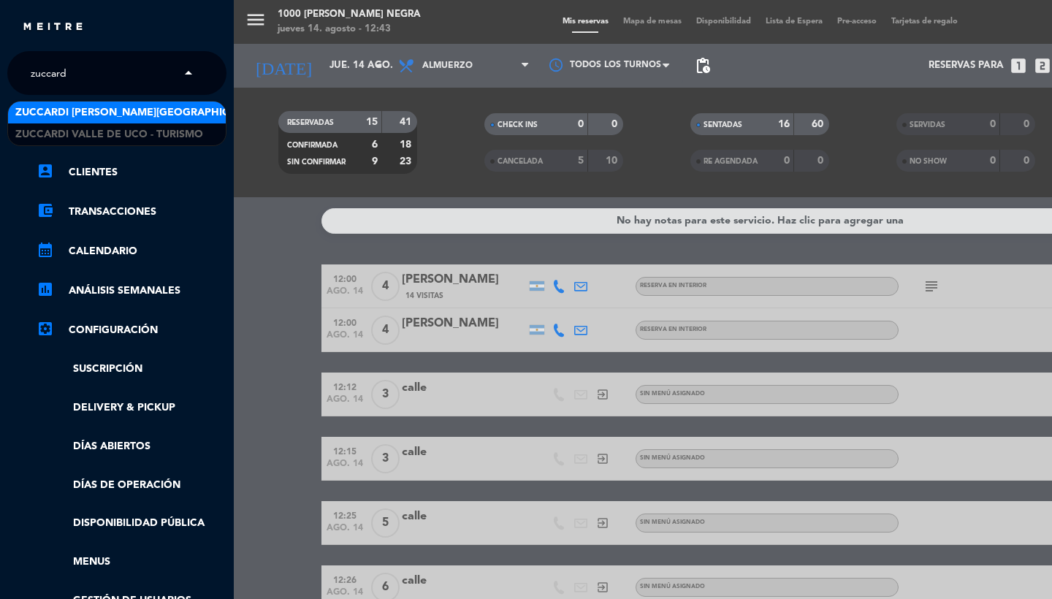
type input "zuccardi"
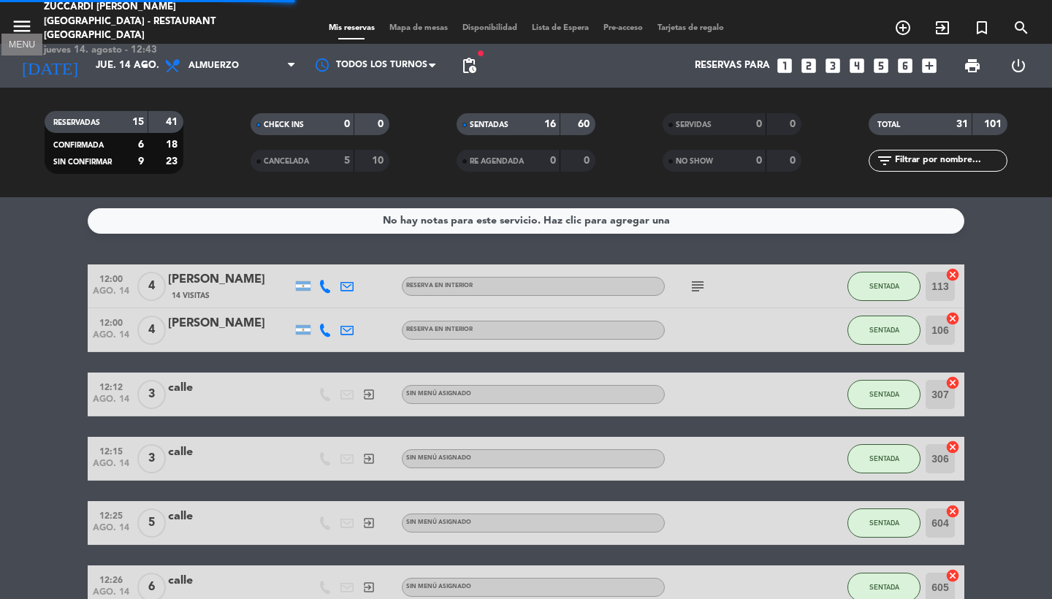
click at [14, 17] on icon "menu" at bounding box center [22, 26] width 22 height 22
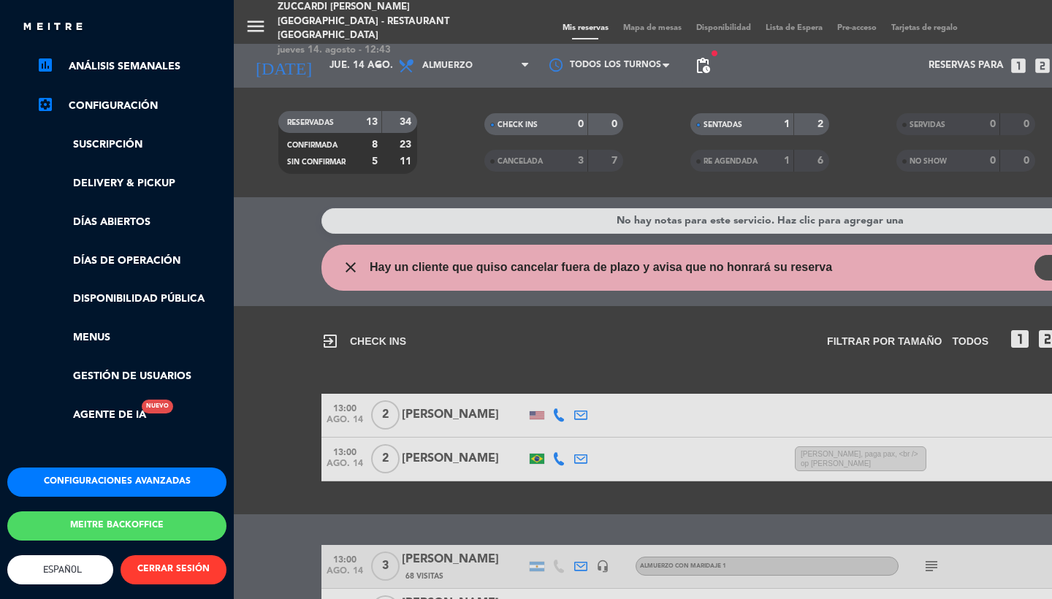
click at [128, 469] on button "Configuraciones avanzadas" at bounding box center [116, 482] width 219 height 29
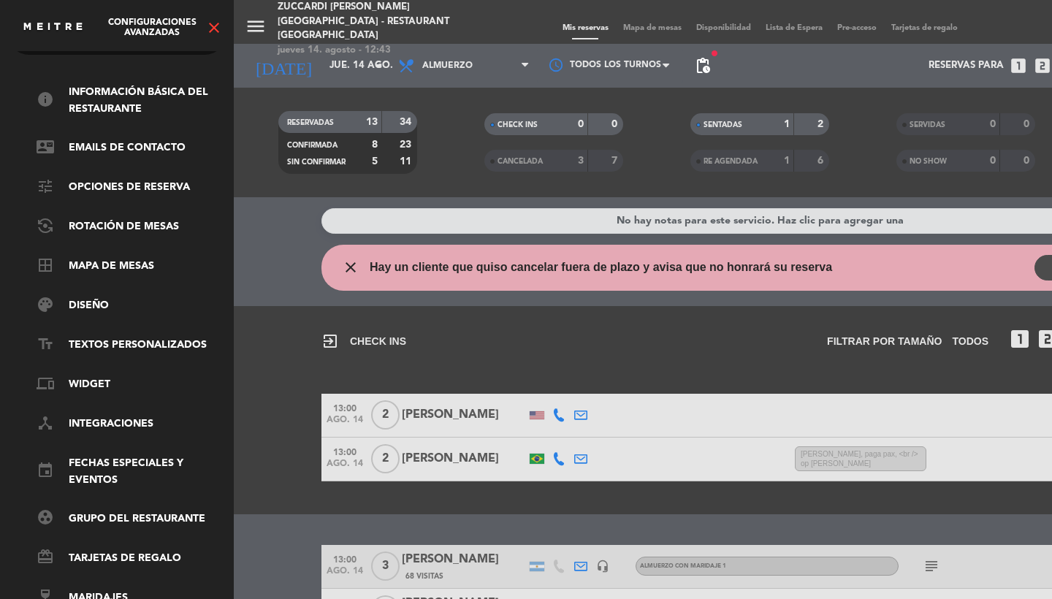
scroll to position [50, 0]
click at [94, 261] on link "border_all Mapa de mesas" at bounding box center [132, 267] width 190 height 18
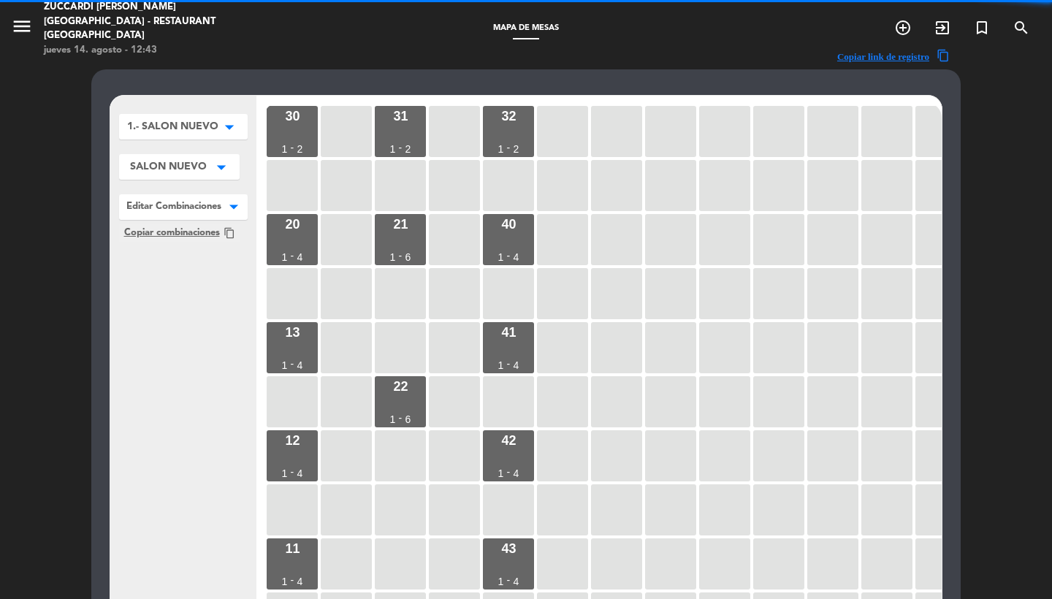
click at [199, 120] on span "1.- SALON NUEVO" at bounding box center [172, 126] width 91 height 15
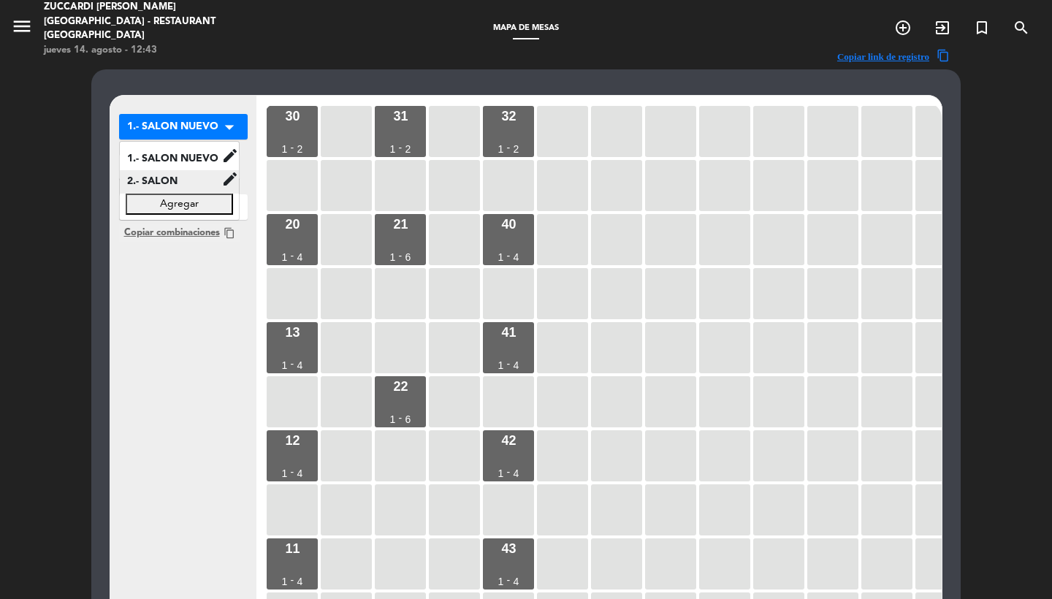
click at [193, 186] on span "2.- SALON" at bounding box center [171, 181] width 102 height 17
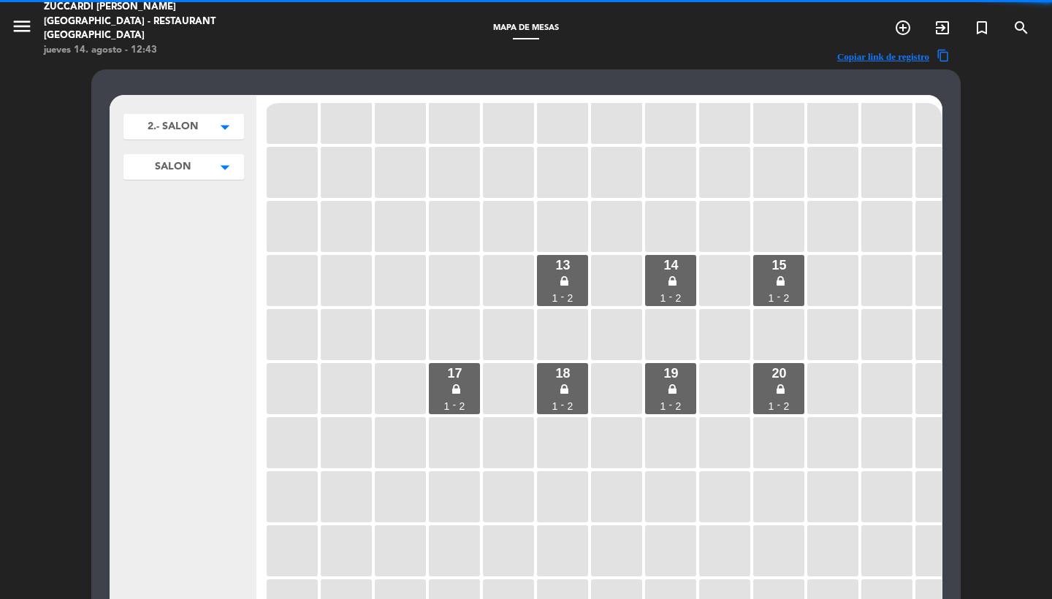
scroll to position [159, 0]
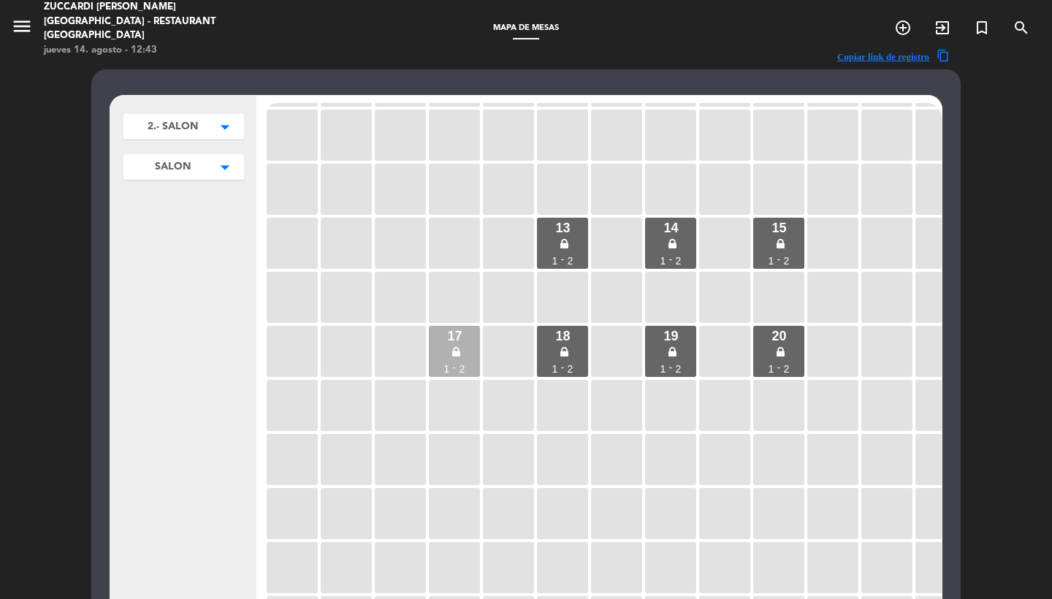
click at [447, 335] on div "17" at bounding box center [454, 336] width 15 height 13
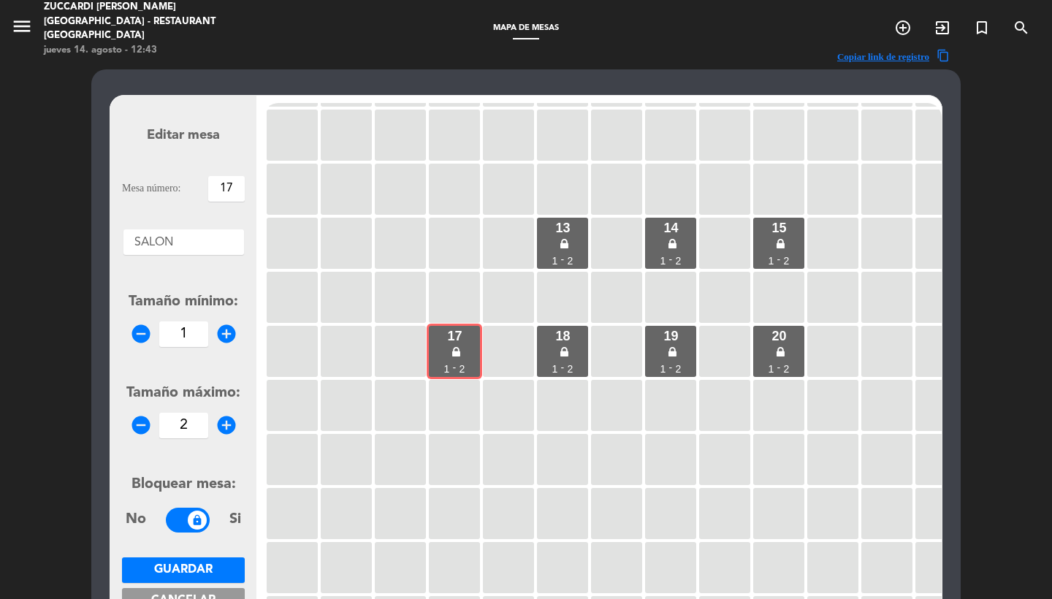
scroll to position [142, 0]
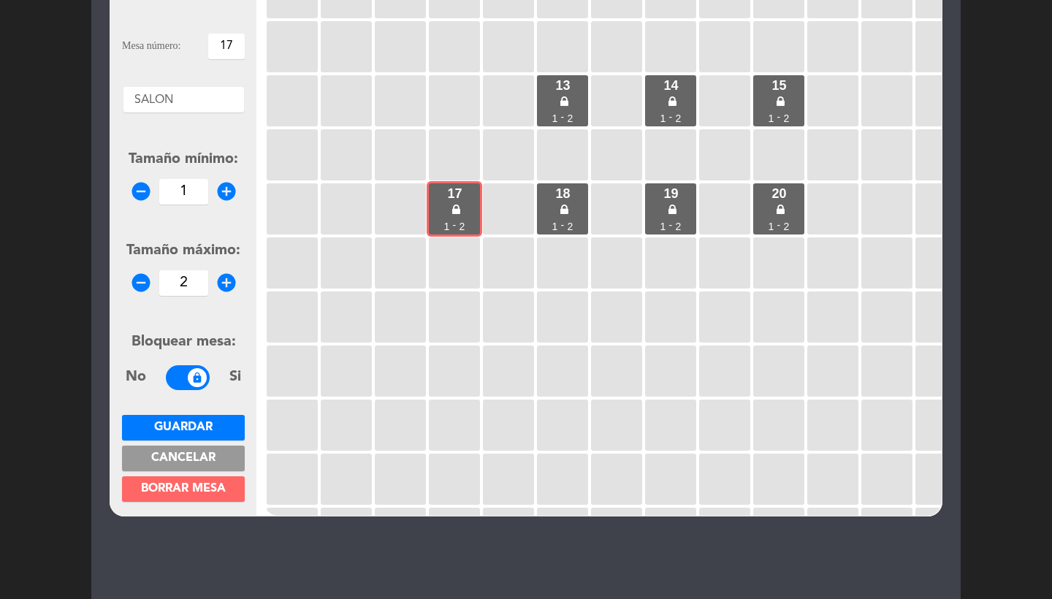
click at [174, 483] on span "Borrar mesa" at bounding box center [183, 489] width 85 height 12
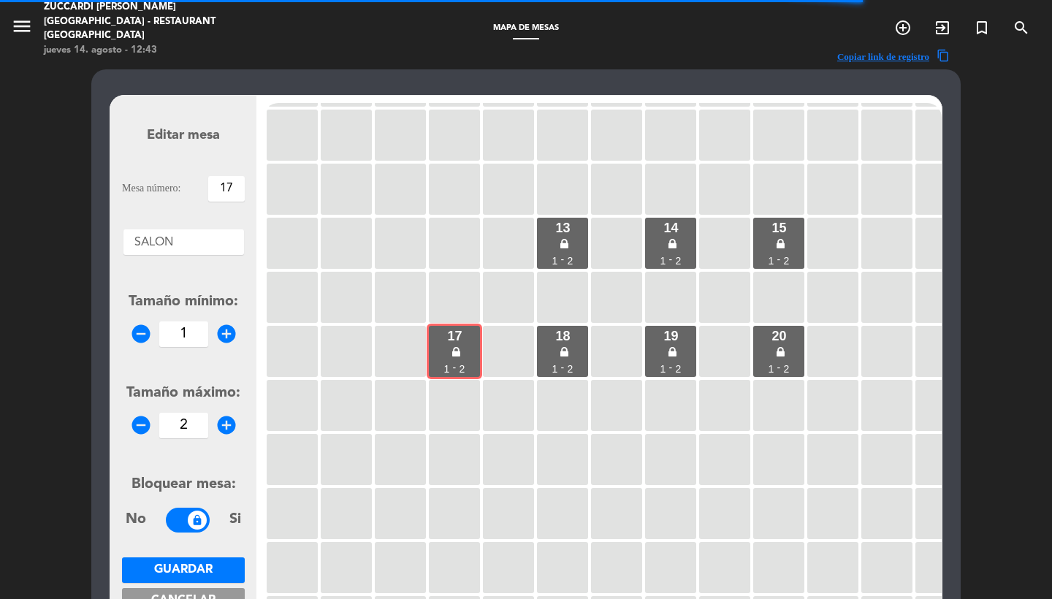
scroll to position [0, 0]
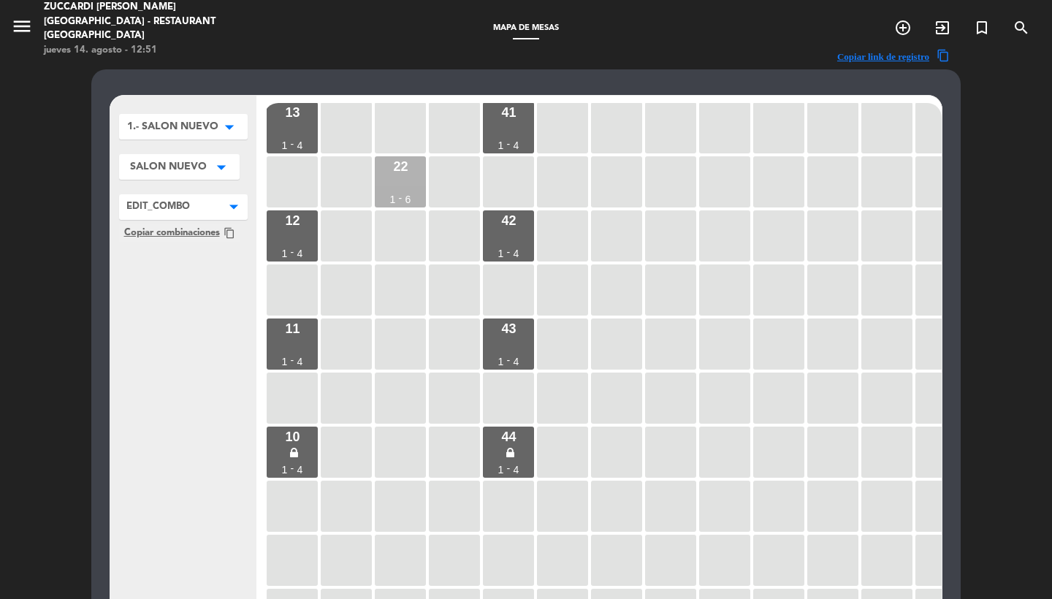
scroll to position [360, 0]
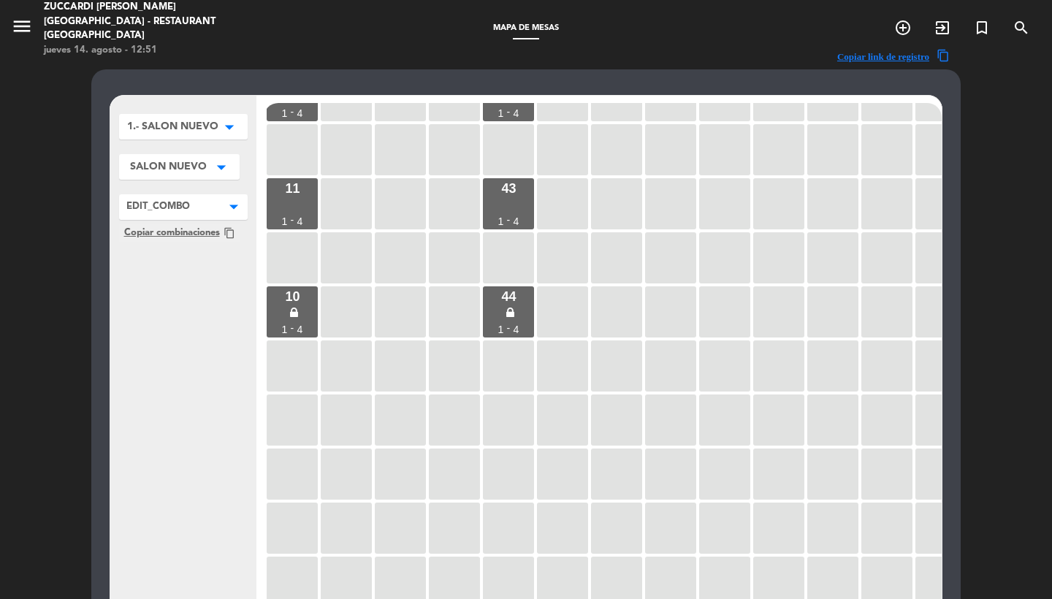
click at [203, 118] on button "1.- SALON NUEVO arrow_drop_down" at bounding box center [183, 127] width 129 height 26
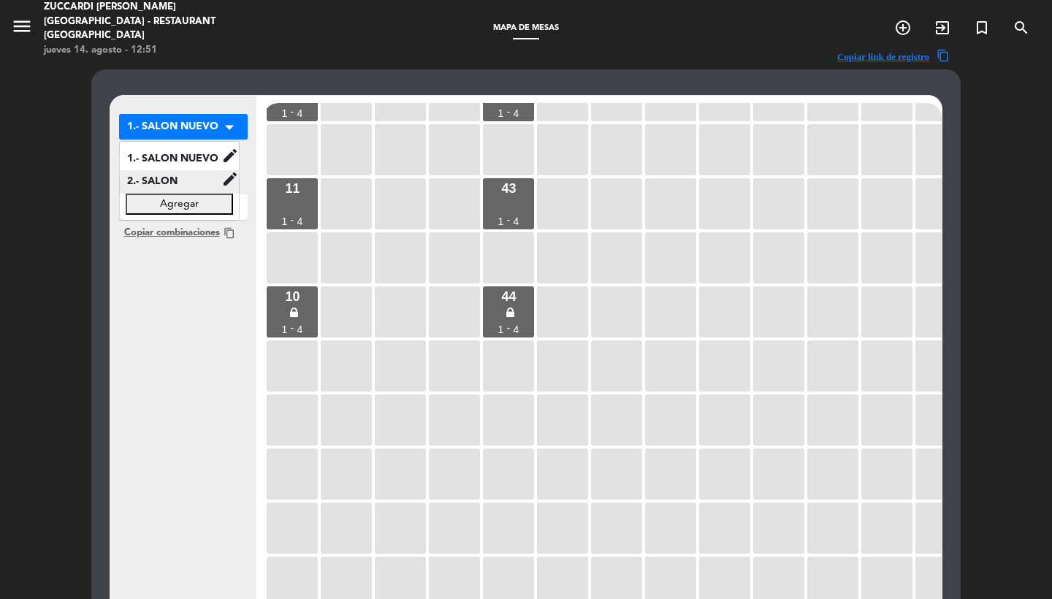
click at [171, 173] on span "2.- SALON" at bounding box center [171, 181] width 102 height 17
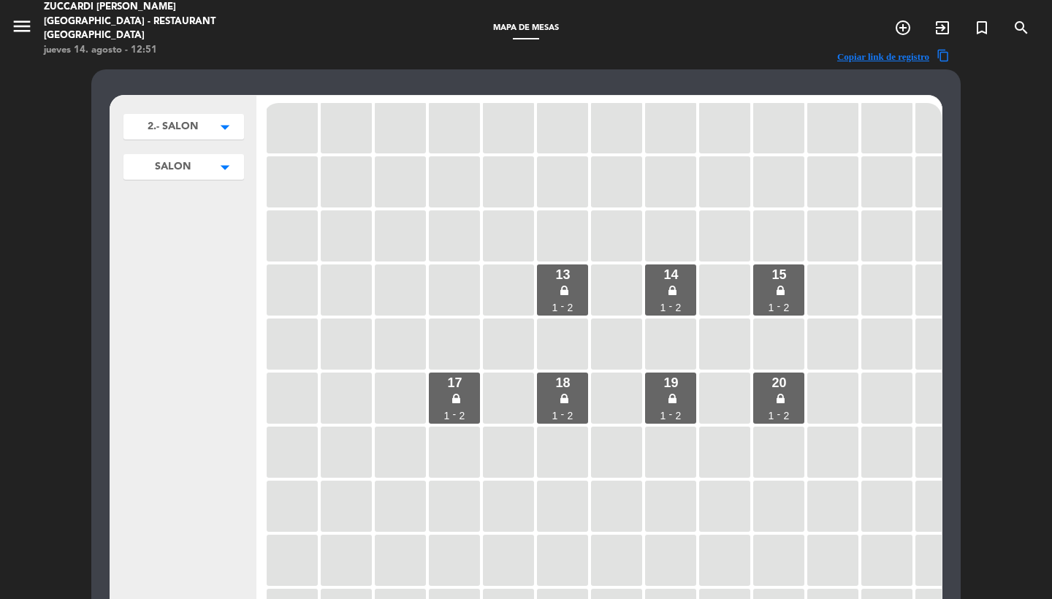
scroll to position [69, 0]
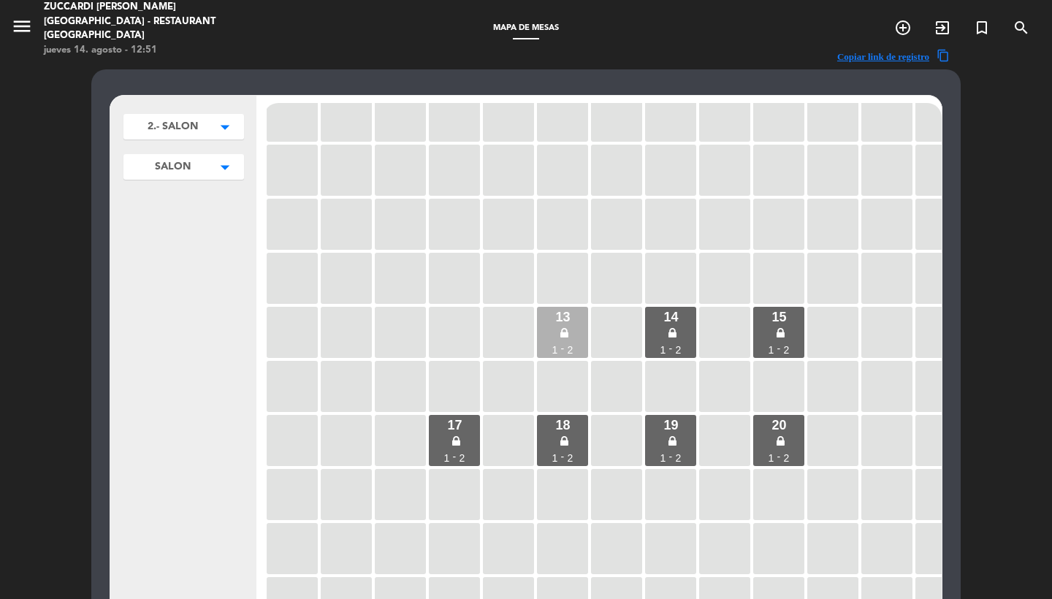
click at [577, 338] on div "13 1 - 2" at bounding box center [562, 332] width 51 height 51
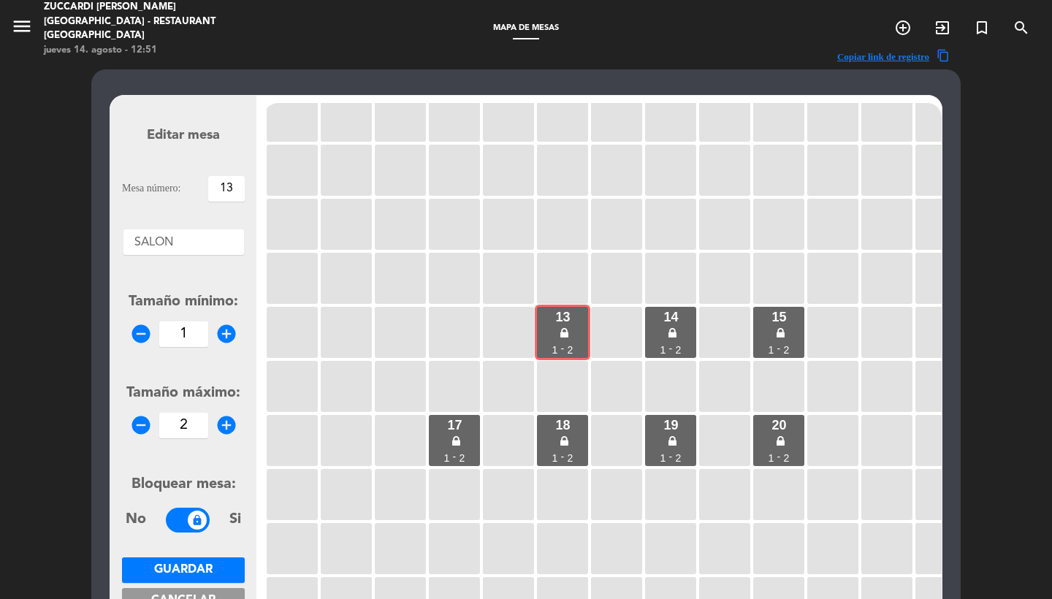
scroll to position [194, 0]
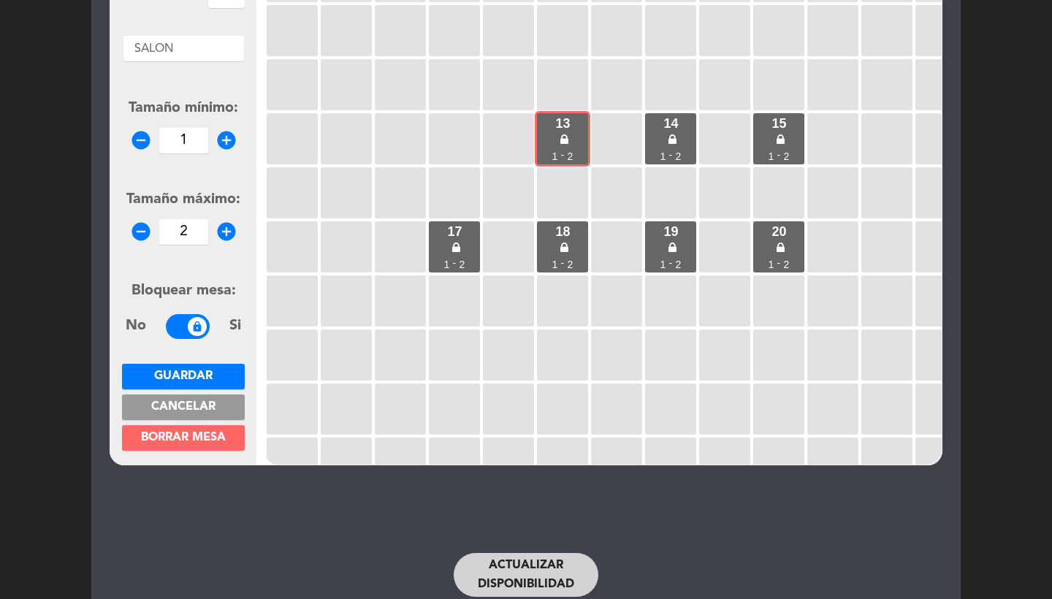
click at [186, 443] on span "Borrar mesa" at bounding box center [183, 438] width 85 height 12
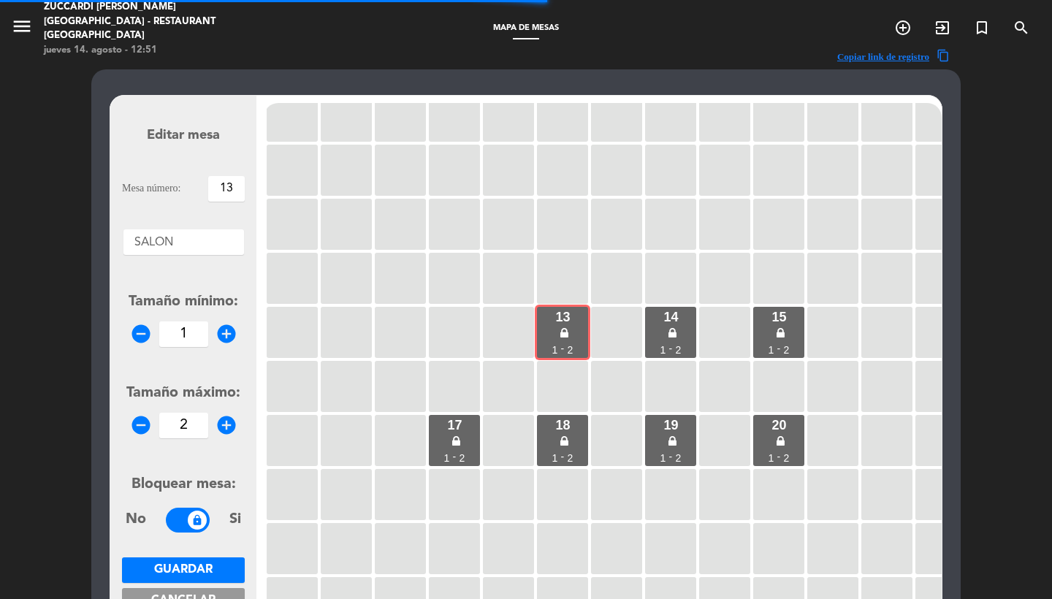
scroll to position [0, 0]
